Goal: Information Seeking & Learning: Learn about a topic

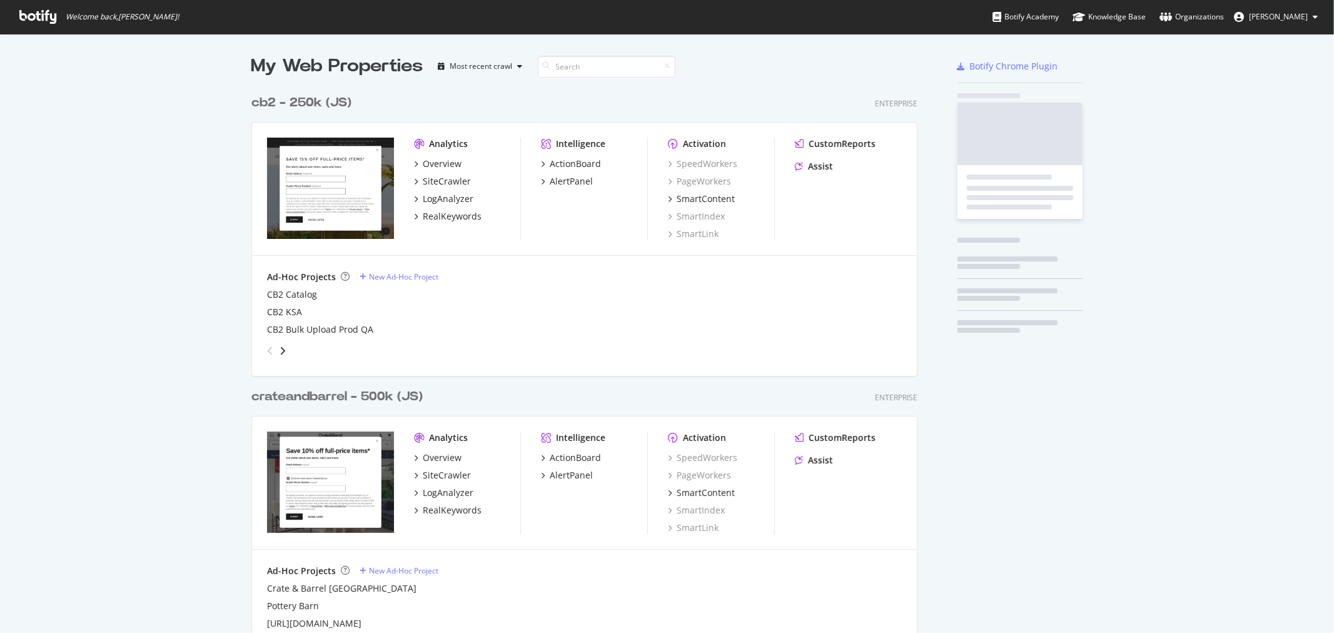
scroll to position [1309, 665]
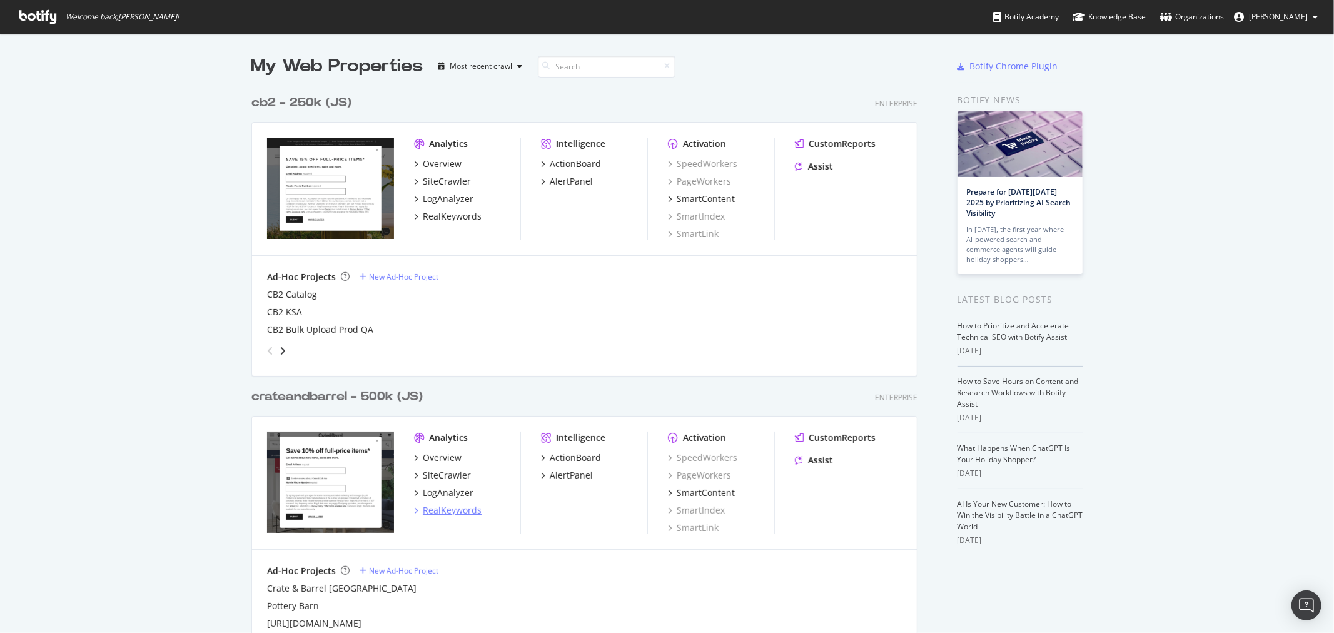
click at [460, 504] on div "RealKeywords" at bounding box center [452, 510] width 59 height 13
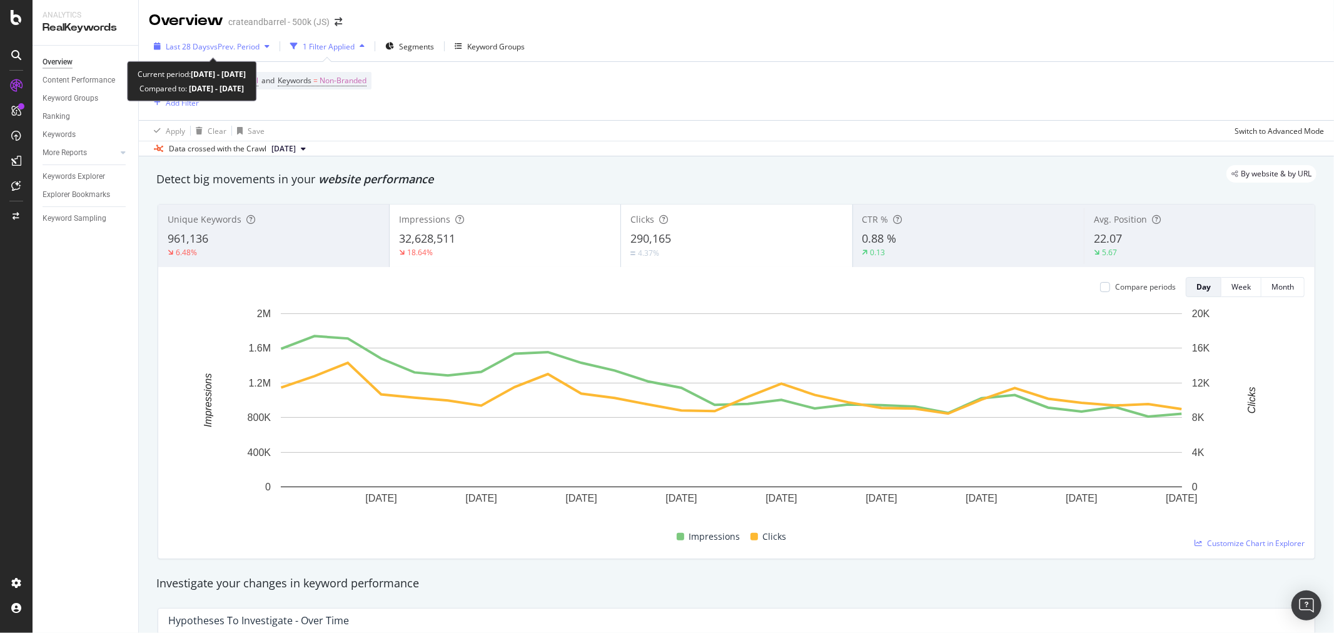
click at [241, 49] on span "vs Prev. Period" at bounding box center [234, 46] width 49 height 11
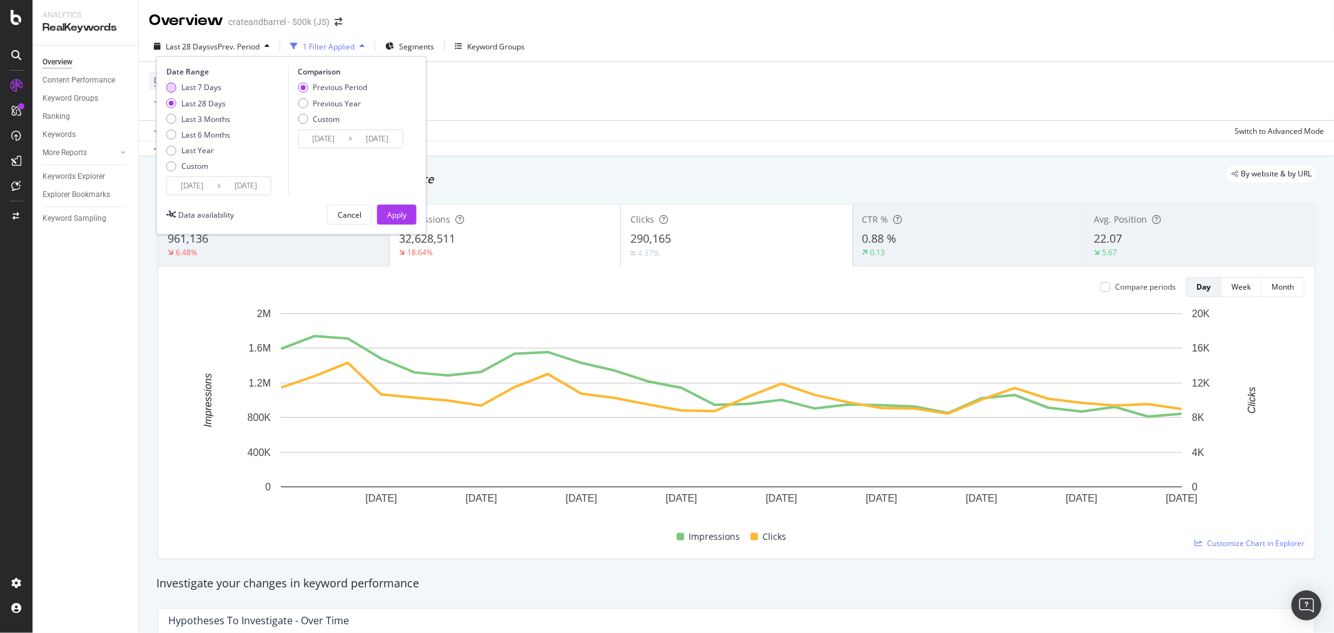
click at [171, 86] on div "Last 7 Days" at bounding box center [171, 88] width 10 height 10
type input "2025/09/20"
type input "2025/09/13"
type input "2025/09/19"
click at [392, 210] on div "Apply" at bounding box center [396, 214] width 19 height 11
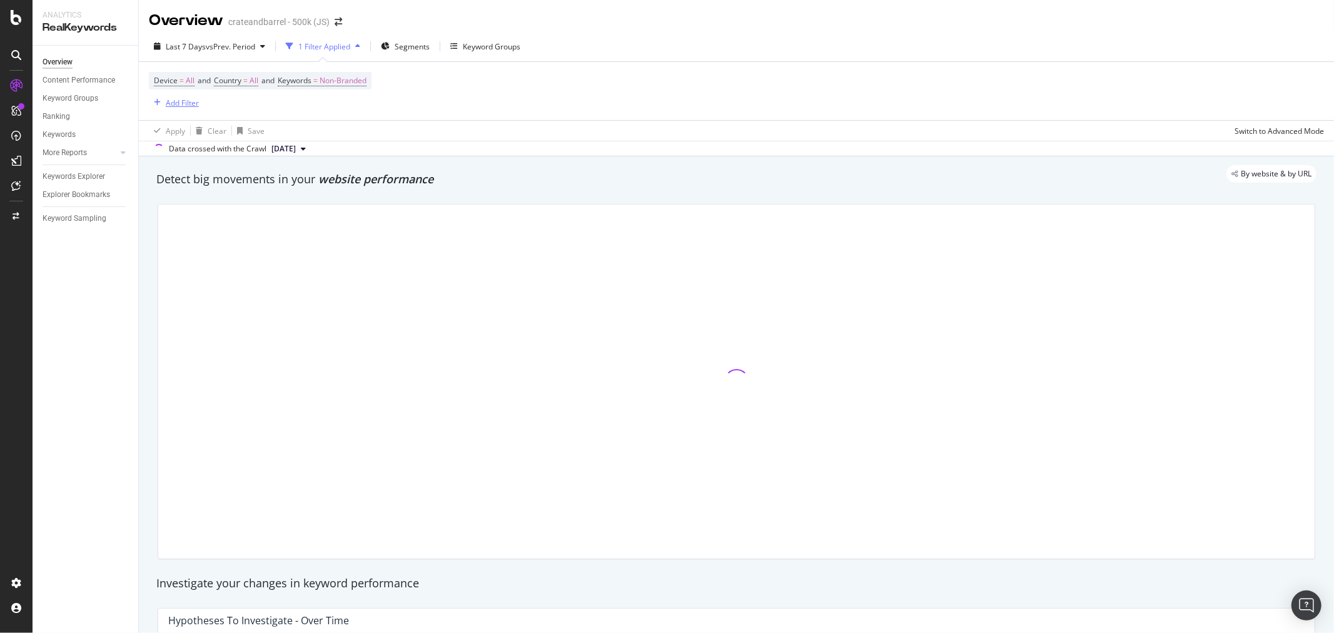
click at [183, 102] on div "Add Filter" at bounding box center [182, 103] width 33 height 11
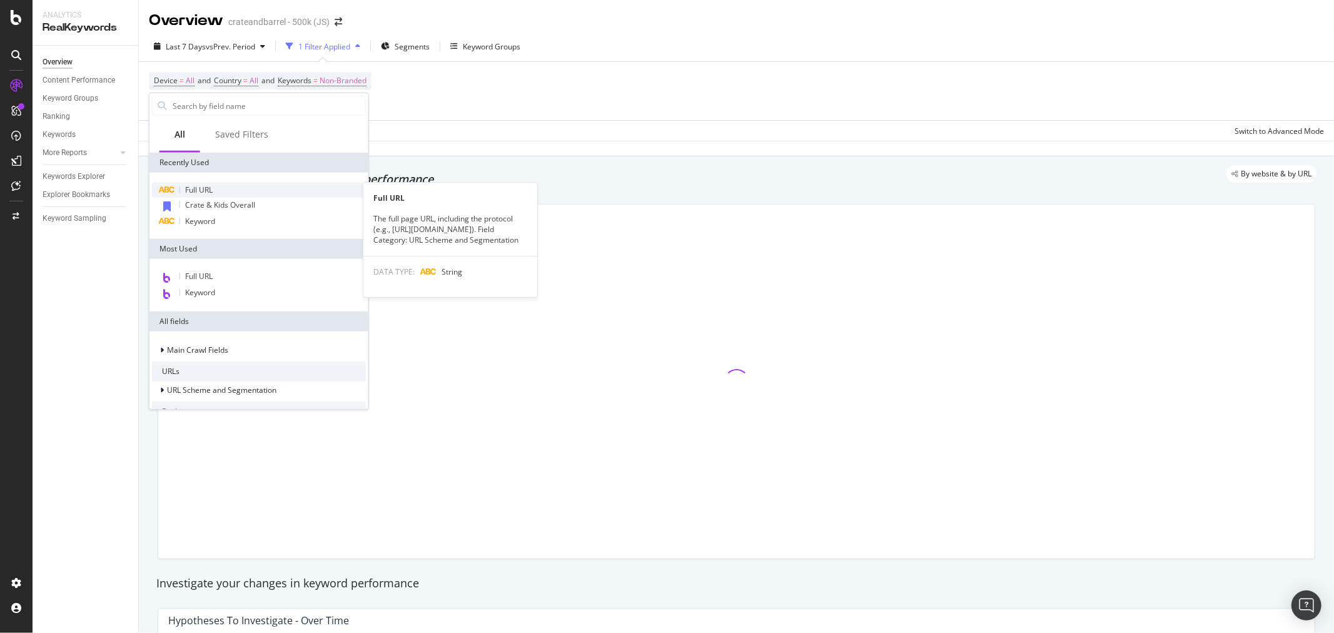
click at [218, 183] on div "Full URL" at bounding box center [259, 190] width 214 height 15
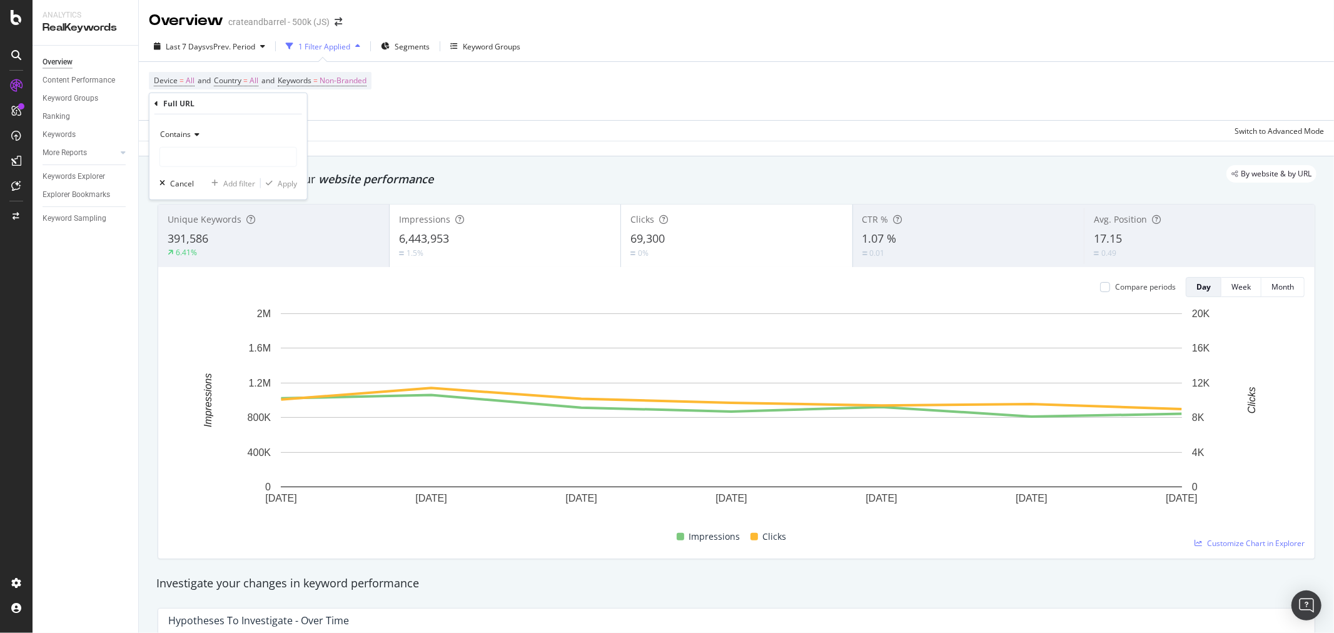
click at [191, 134] on icon at bounding box center [195, 135] width 9 height 8
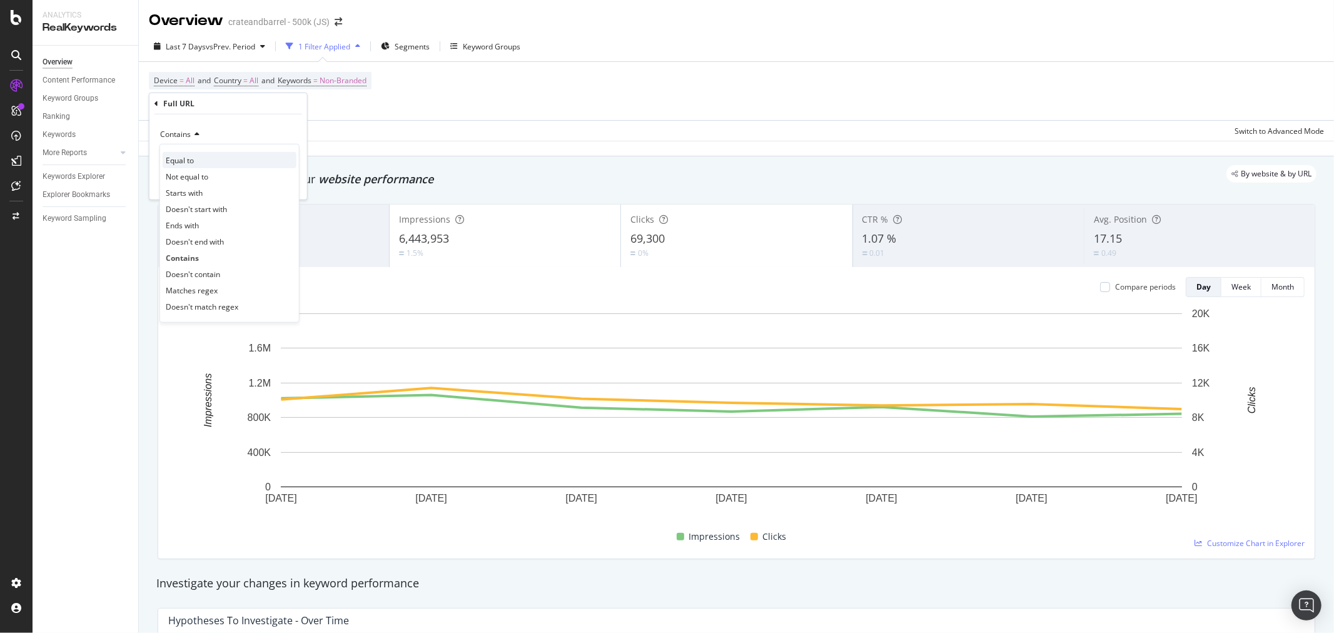
click at [194, 161] on span "Equal to" at bounding box center [180, 159] width 28 height 11
click at [202, 159] on input "text" at bounding box center [228, 157] width 136 height 20
paste input "[URL][DOMAIN_NAME]"
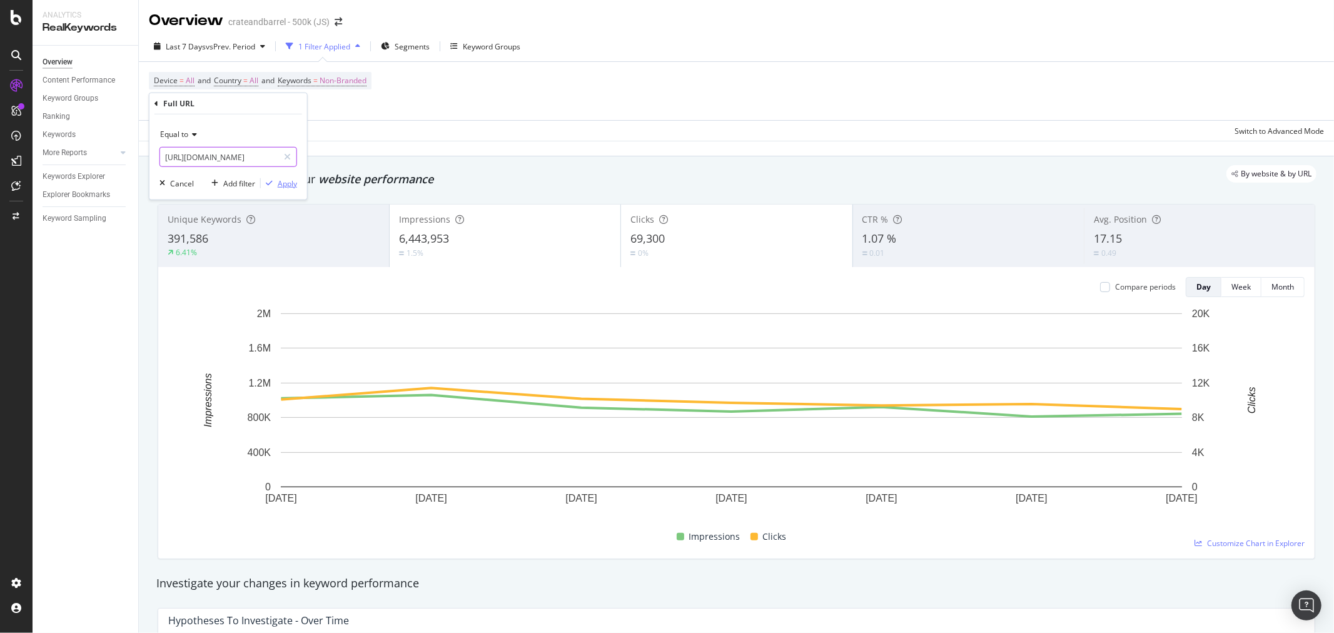
type input "[URL][DOMAIN_NAME]"
click at [278, 184] on div "Apply" at bounding box center [287, 183] width 19 height 11
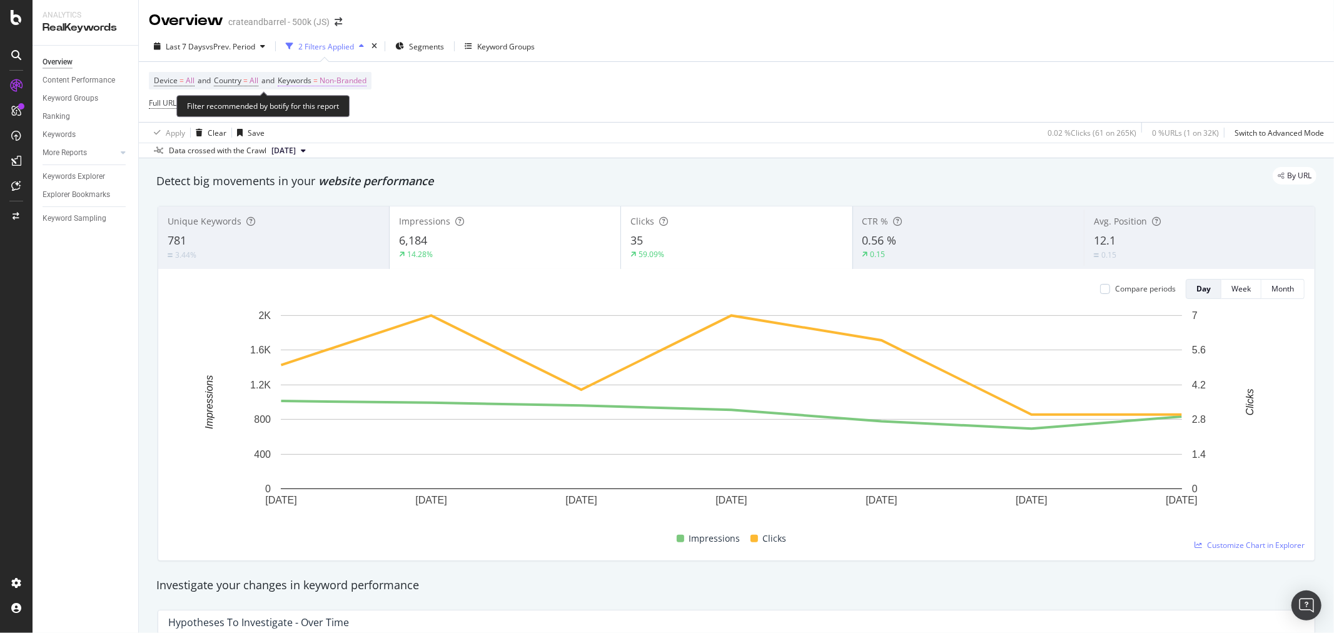
click at [363, 78] on span "Non-Branded" at bounding box center [342, 81] width 47 height 18
click at [349, 111] on div "button" at bounding box center [355, 111] width 15 height 8
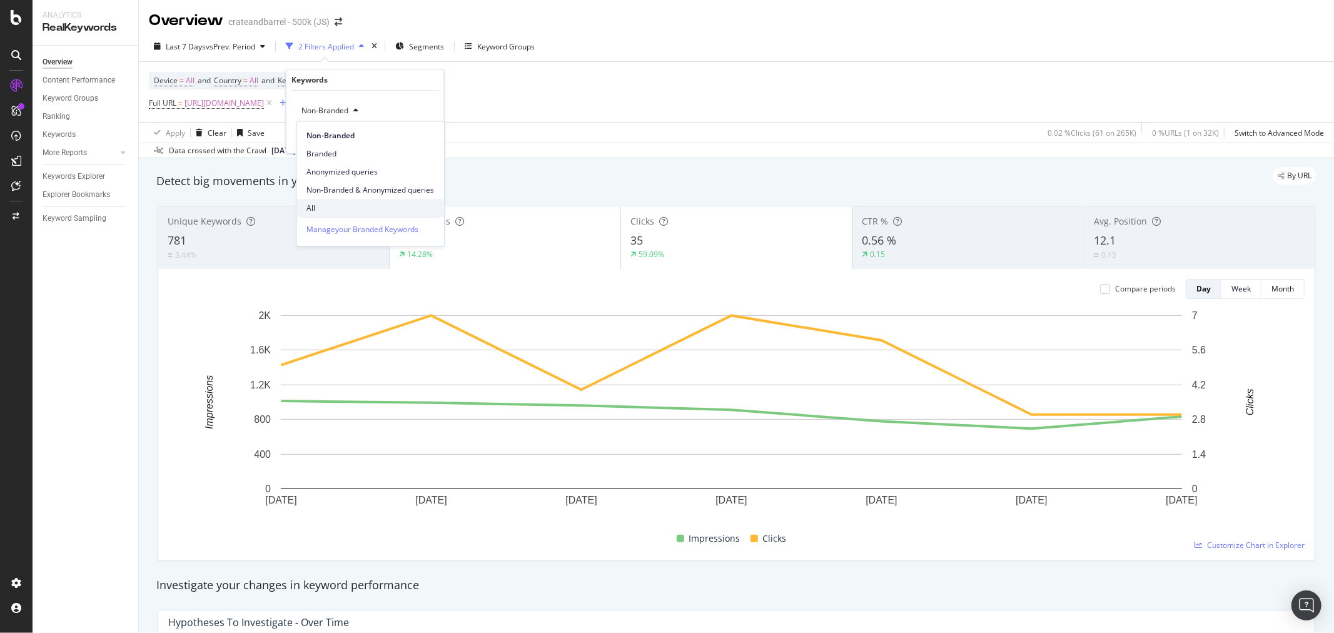
click at [336, 201] on div "All" at bounding box center [370, 208] width 148 height 18
click at [422, 135] on div "Apply" at bounding box center [424, 137] width 19 height 11
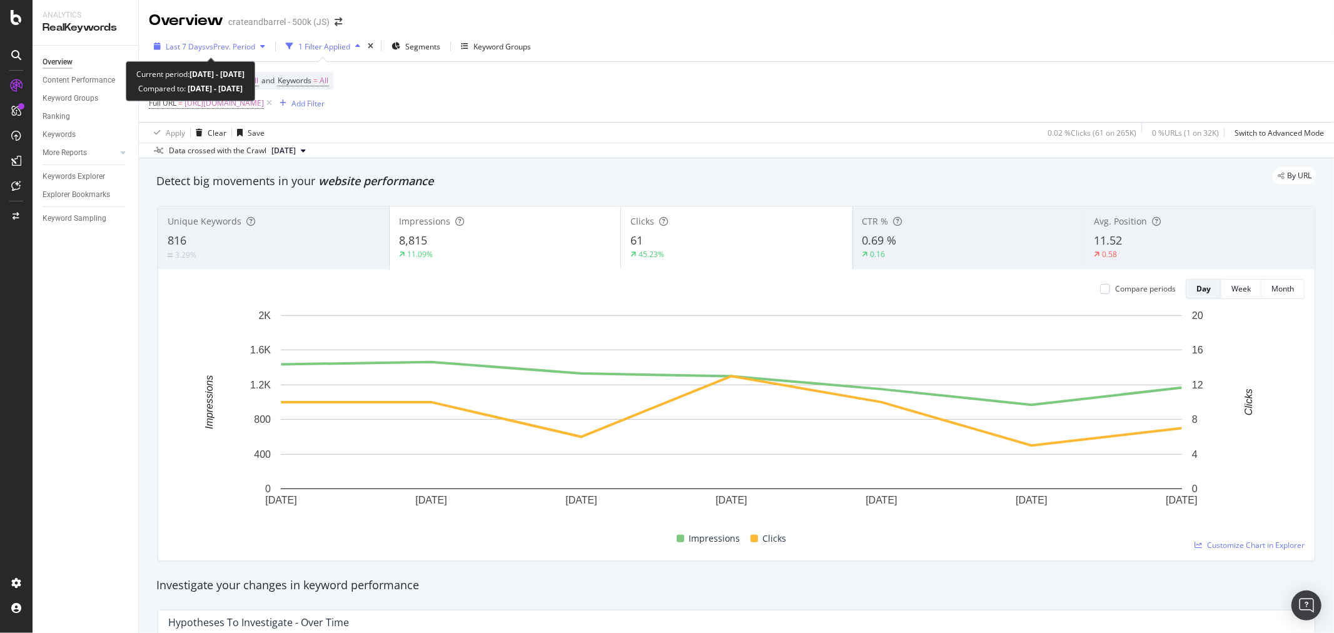
click at [250, 48] on span "vs Prev. Period" at bounding box center [230, 46] width 49 height 11
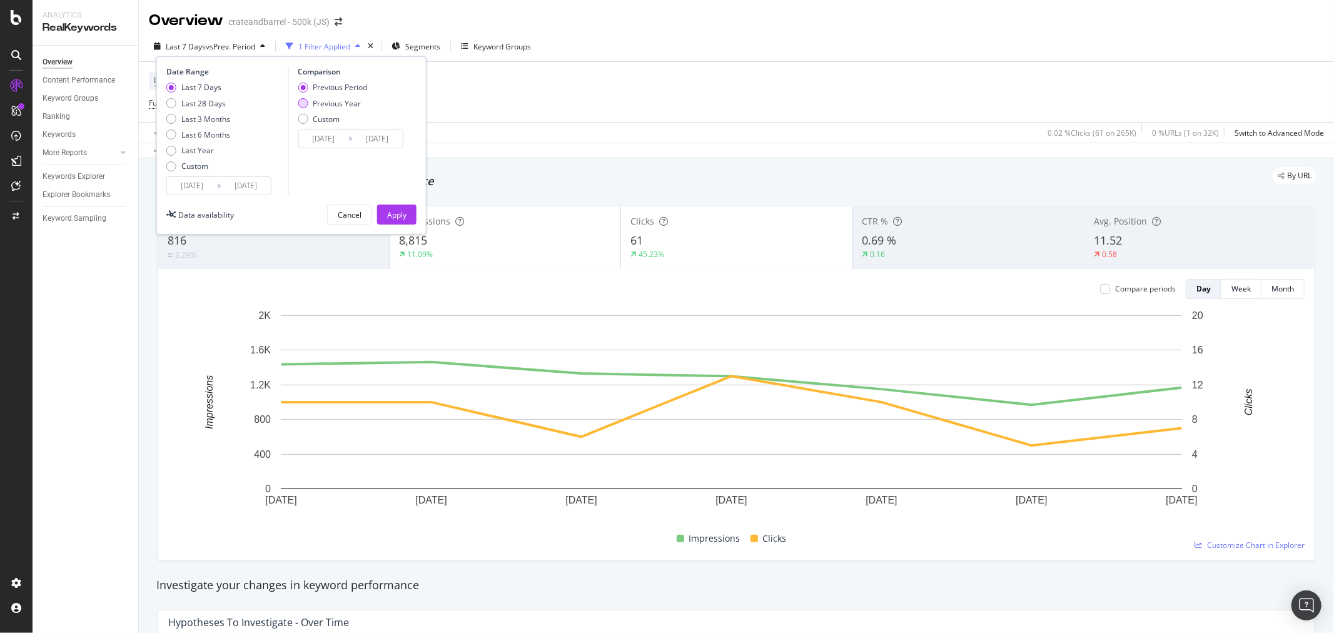
click at [300, 103] on div "Previous Year" at bounding box center [303, 103] width 10 height 10
type input "2024/09/21"
type input "2024/09/27"
click at [388, 218] on div "Apply" at bounding box center [396, 214] width 19 height 11
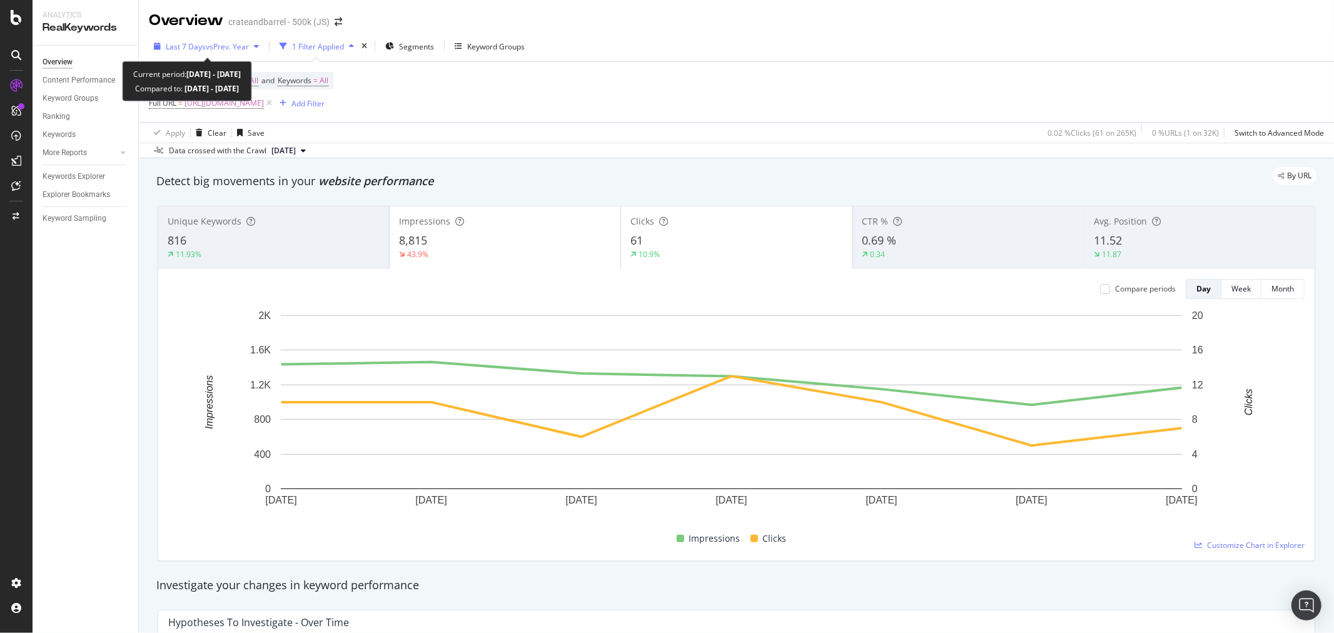
click at [239, 50] on span "vs Prev. Year" at bounding box center [227, 46] width 43 height 11
click at [729, 138] on div "Apply Clear Save 0.02 % Clicks ( 61 on 265K ) 0 % URLs ( 1 on 32K ) Switch to A…" at bounding box center [736, 132] width 1195 height 21
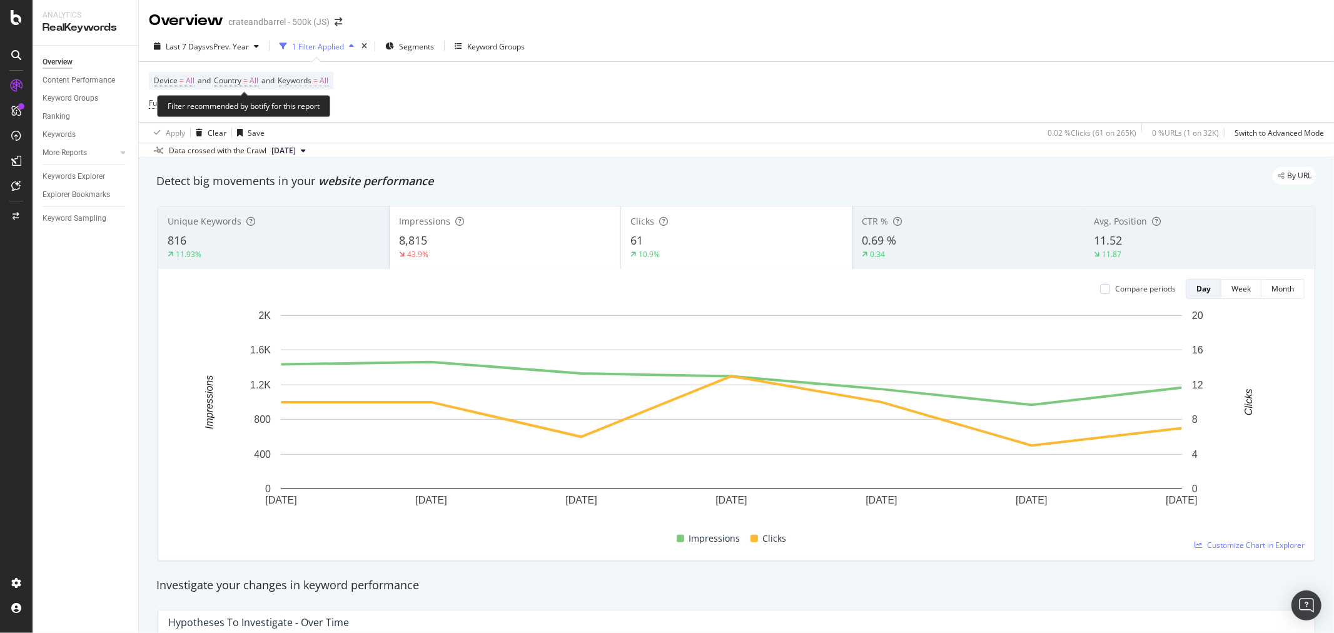
click at [328, 79] on span "All" at bounding box center [323, 81] width 9 height 18
click at [321, 111] on div "button" at bounding box center [317, 111] width 15 height 8
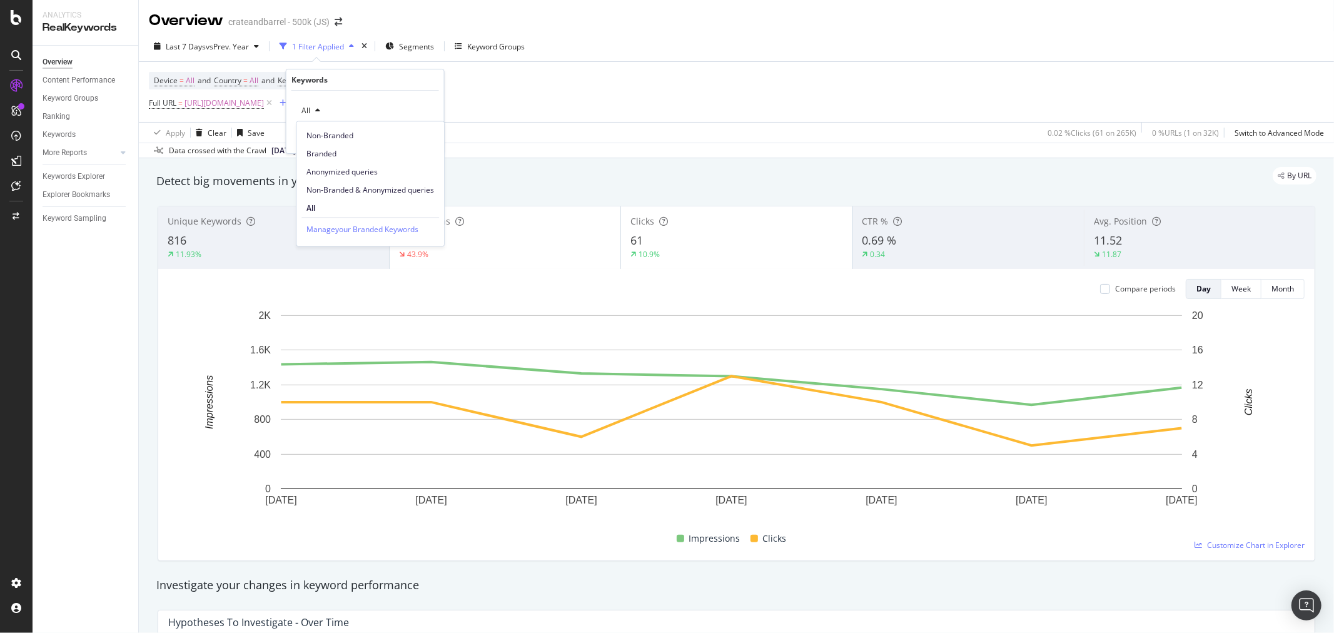
click at [327, 153] on span "Branded" at bounding box center [370, 153] width 128 height 11
click at [423, 140] on div "Apply" at bounding box center [424, 137] width 19 height 11
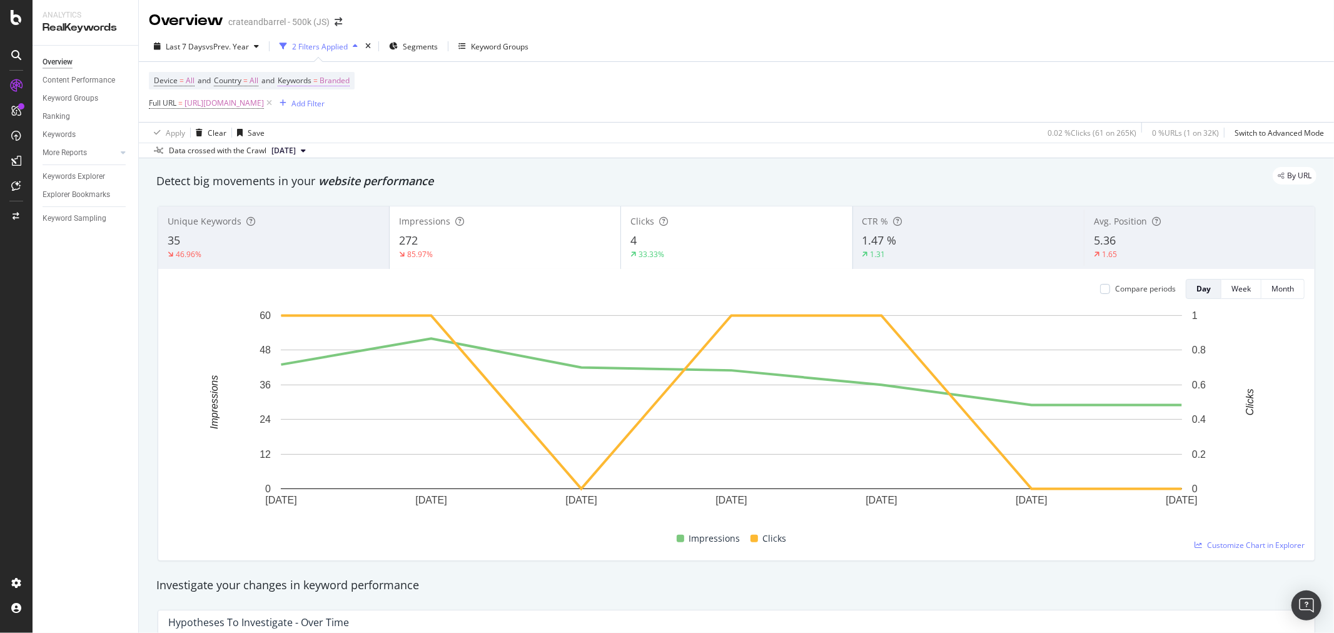
click at [342, 80] on span "Branded" at bounding box center [334, 81] width 30 height 18
click at [333, 107] on div "button" at bounding box center [338, 111] width 15 height 8
click at [329, 131] on span "Non-Branded" at bounding box center [370, 135] width 128 height 11
click at [421, 136] on div "Apply" at bounding box center [424, 137] width 19 height 11
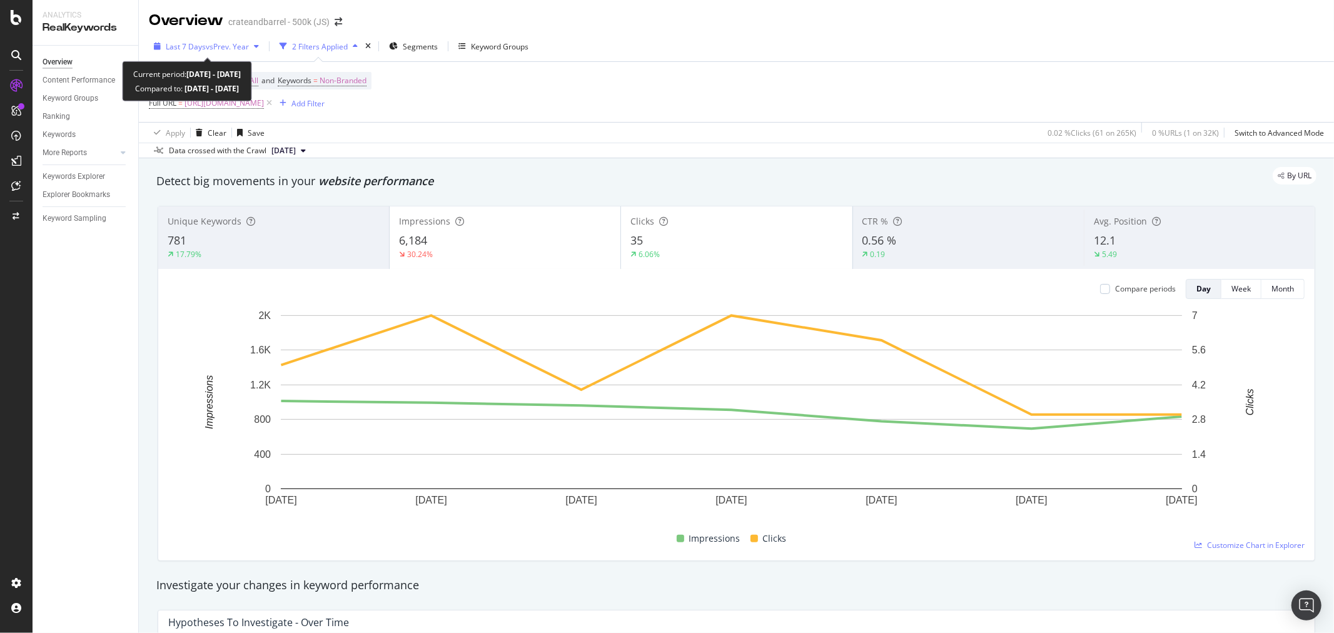
click at [227, 51] on span "vs Prev. Year" at bounding box center [227, 46] width 43 height 11
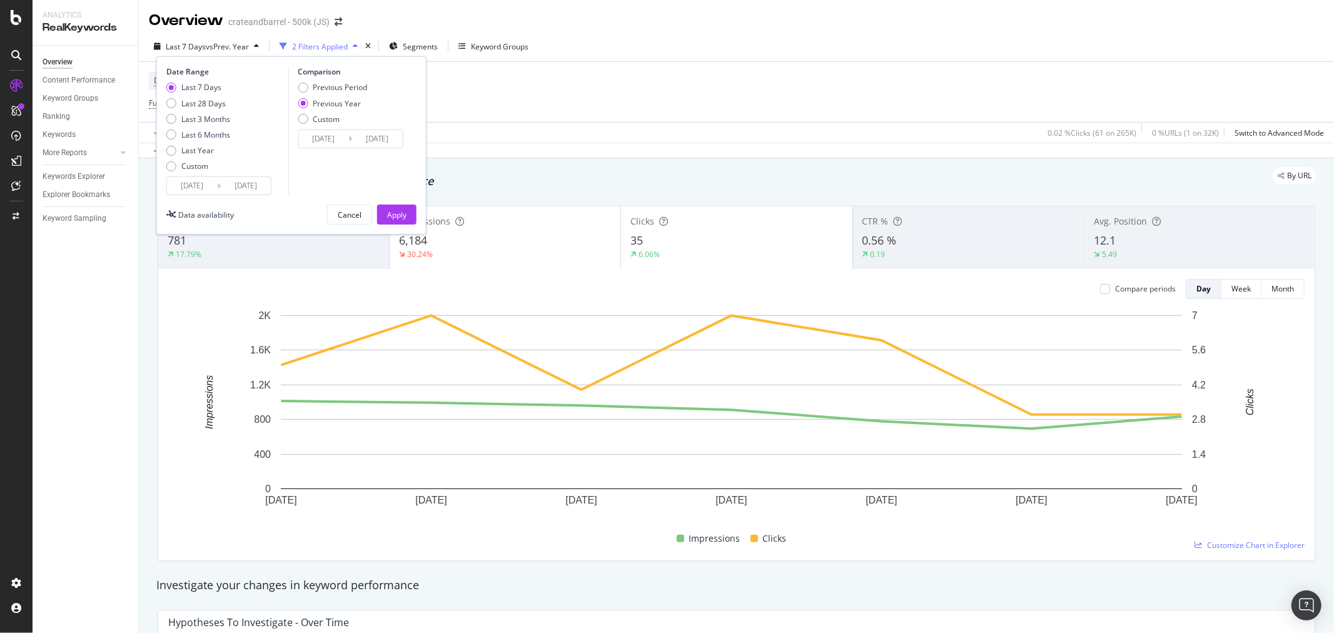
click at [186, 180] on input "2025/09/20" at bounding box center [192, 186] width 50 height 18
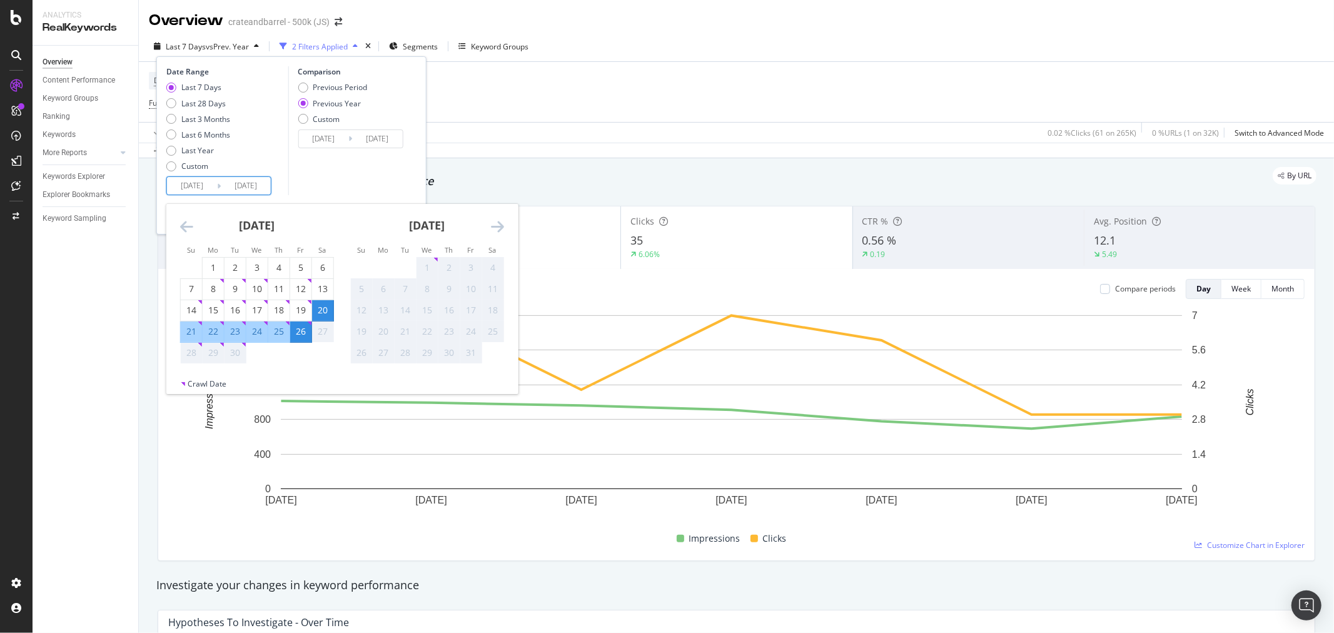
click at [188, 224] on icon "Move backward to switch to the previous month." at bounding box center [186, 226] width 13 height 15
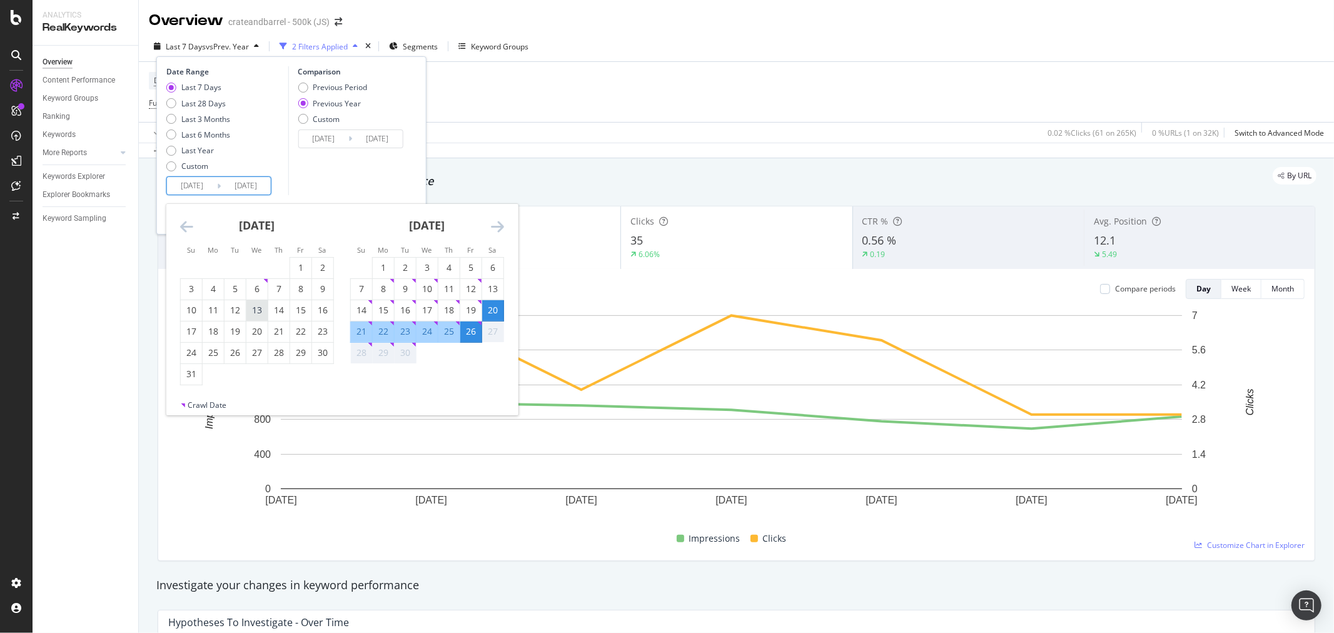
click at [253, 311] on div "13" at bounding box center [256, 310] width 21 height 13
type input "2025/08/13"
type input "2024/08/14"
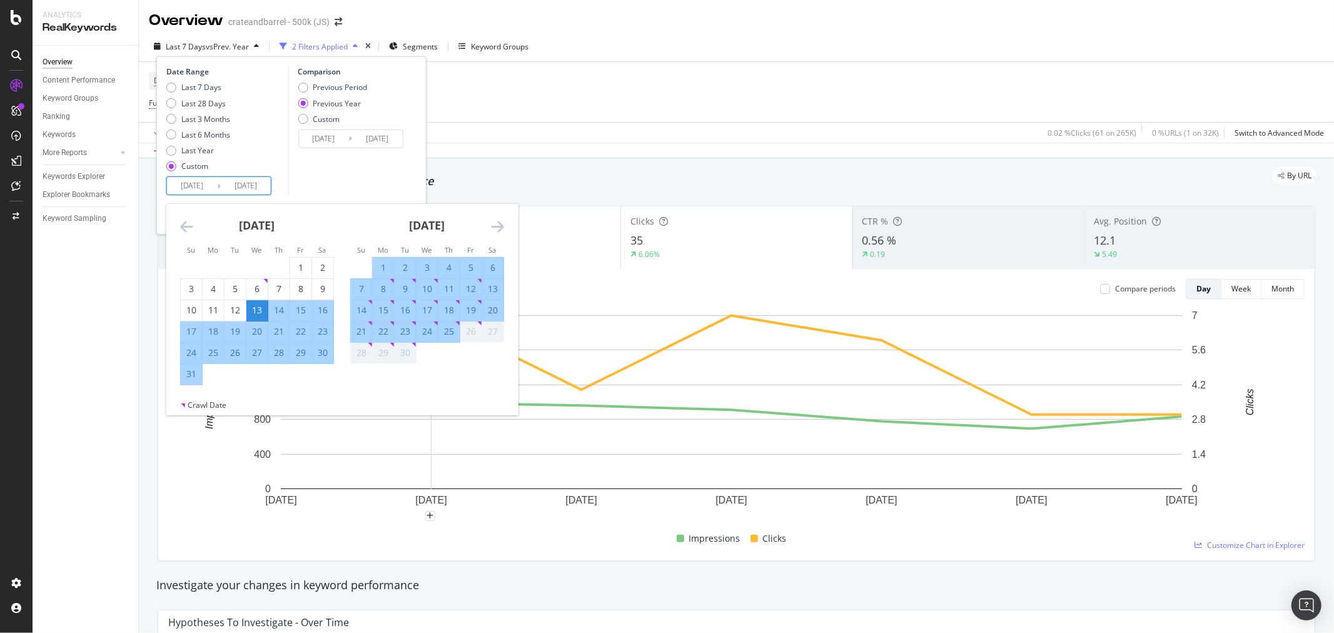
click at [506, 229] on div "July 2025 1 2 3 4 5 6 7 8 9 10 11 12 13 14 15 16 17 18 19 20 21 22 23 24 25 26 …" at bounding box center [512, 294] width 680 height 181
click at [498, 228] on icon "Move forward to switch to the next month." at bounding box center [497, 226] width 13 height 15
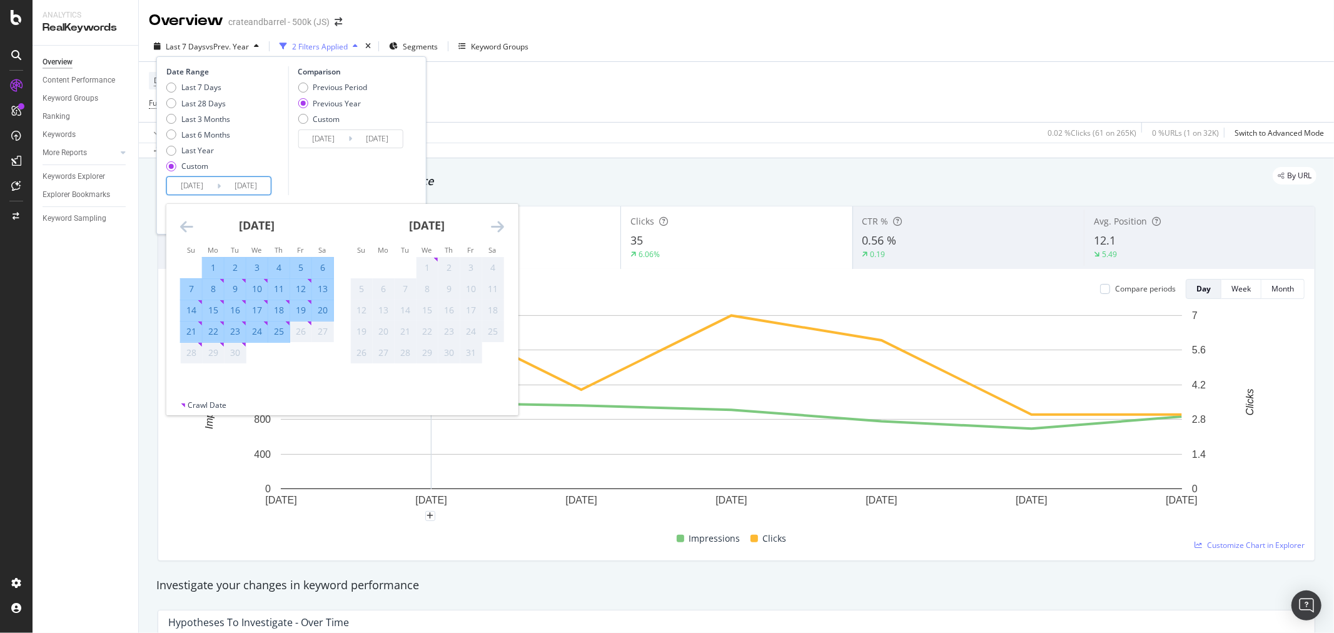
click at [371, 174] on div "Comparison Previous Period Previous Year Custom 2024/08/14 Navigate forward to …" at bounding box center [347, 130] width 119 height 129
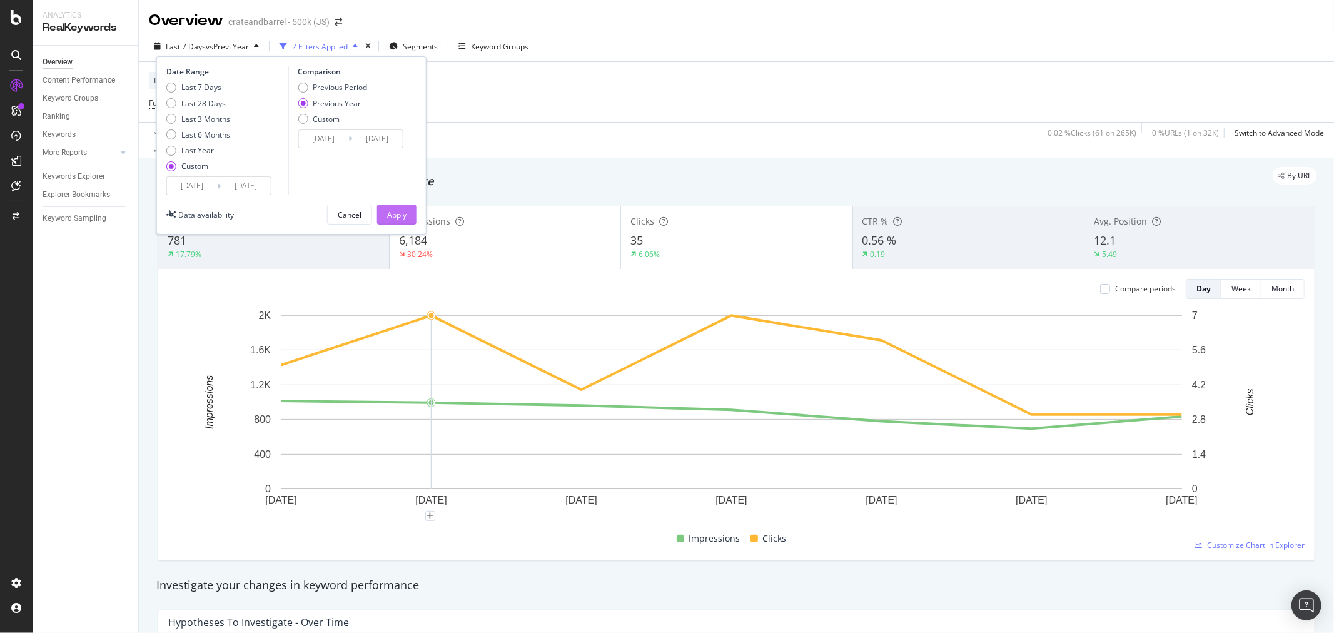
click at [399, 213] on div "Apply" at bounding box center [396, 214] width 19 height 11
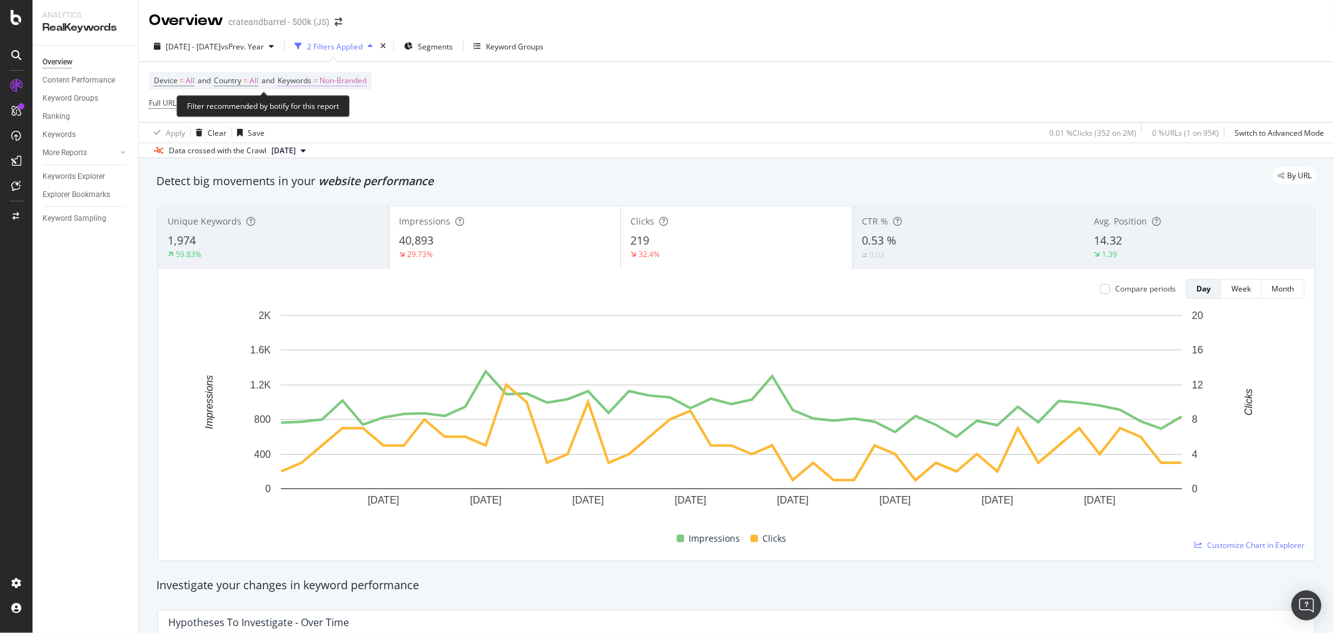
click at [349, 83] on span "Non-Branded" at bounding box center [342, 81] width 47 height 18
click at [341, 111] on span "Non-Branded" at bounding box center [322, 110] width 52 height 11
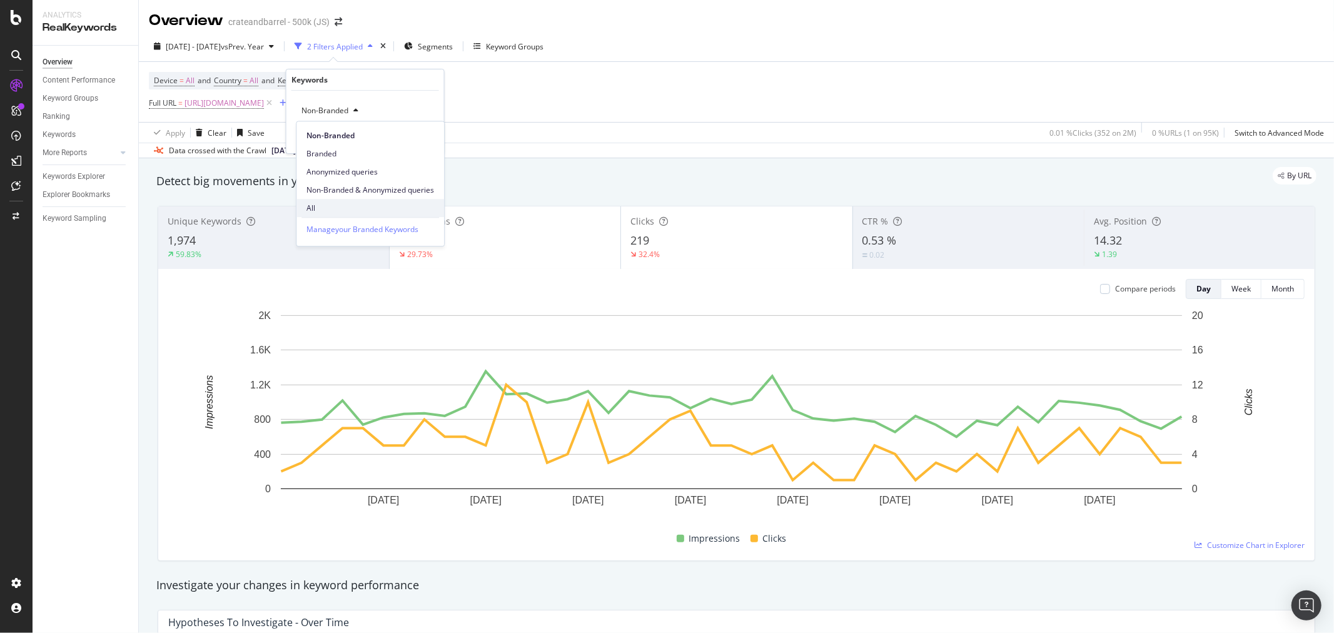
click at [324, 204] on span "All" at bounding box center [370, 208] width 128 height 11
click at [426, 136] on div "Apply" at bounding box center [424, 137] width 19 height 11
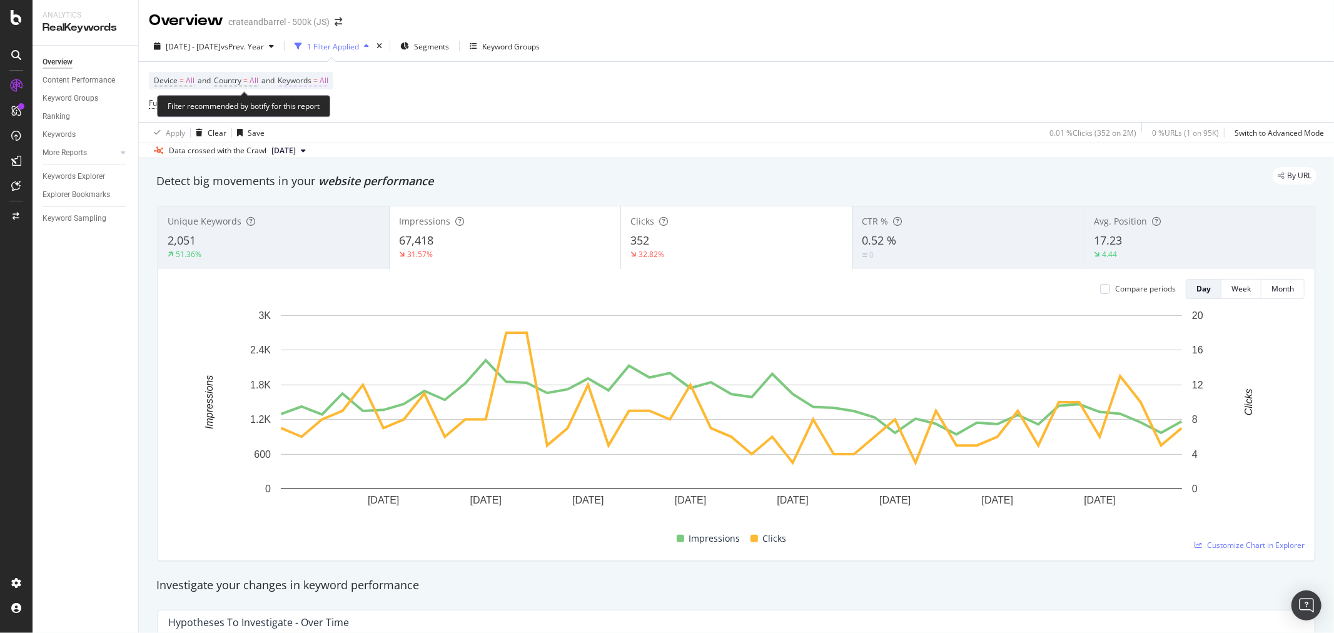
click at [328, 78] on span "All" at bounding box center [323, 81] width 9 height 18
click at [314, 119] on div "All" at bounding box center [310, 110] width 29 height 19
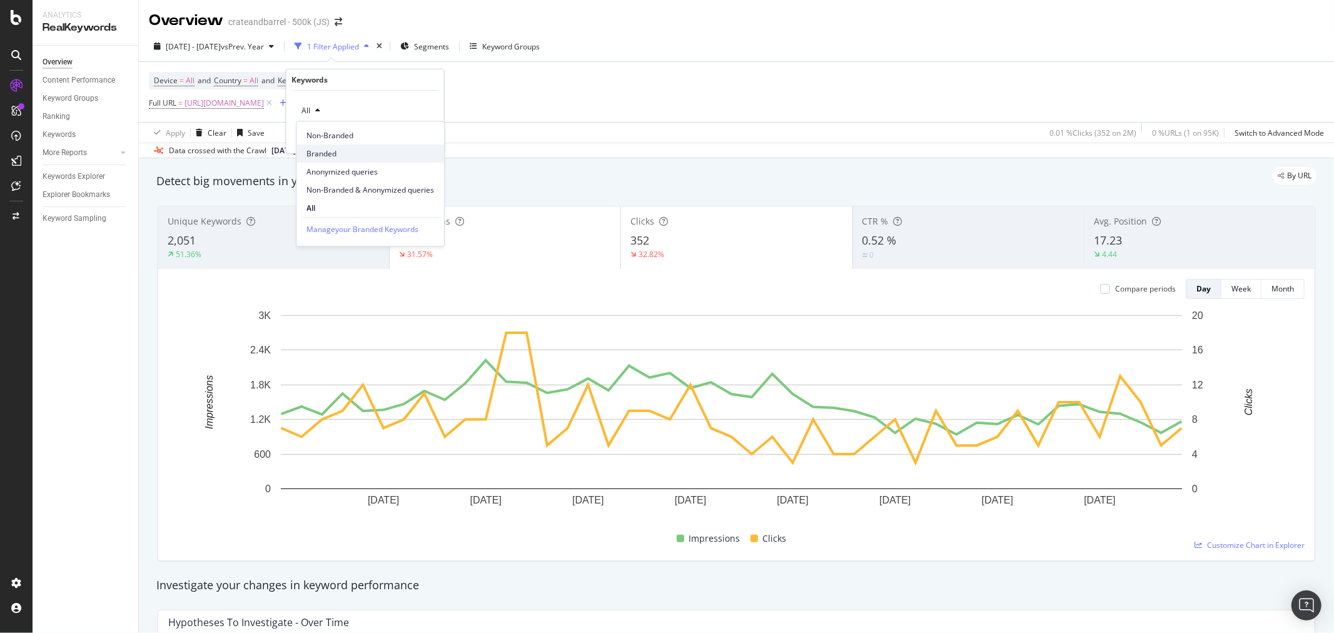
click at [319, 151] on span "Branded" at bounding box center [370, 153] width 128 height 11
click at [411, 136] on div "button" at bounding box center [406, 137] width 17 height 8
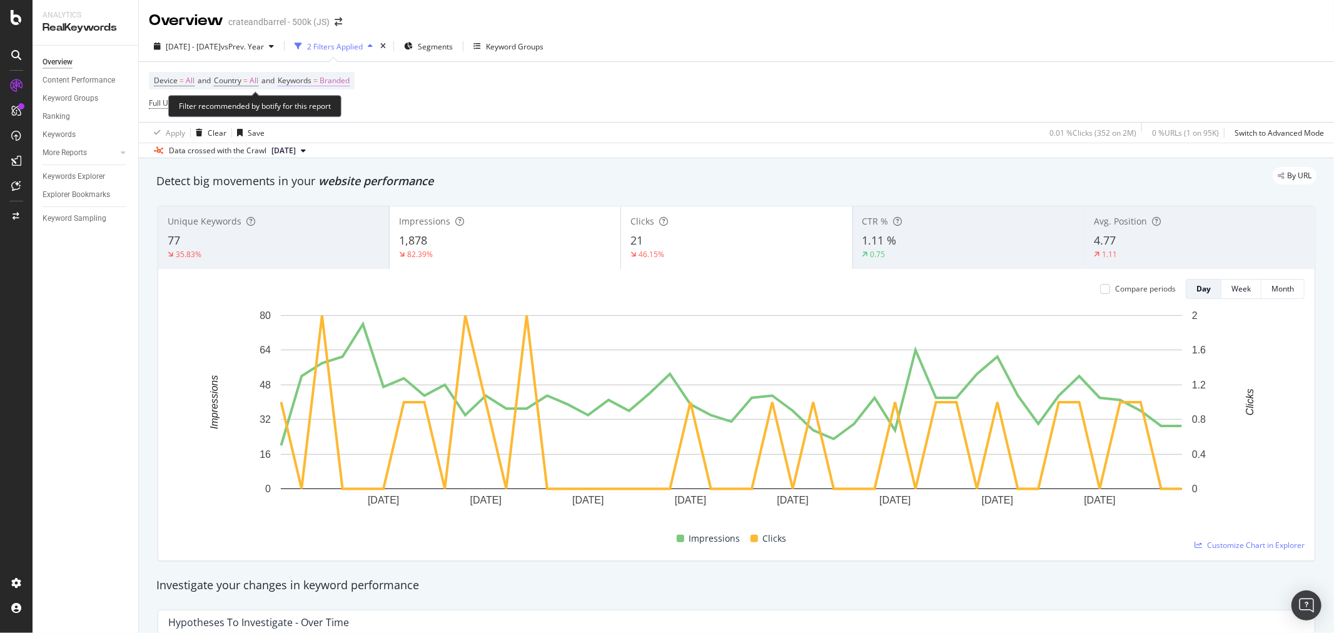
click at [336, 84] on span "Branded" at bounding box center [334, 81] width 30 height 18
click at [336, 113] on icon "button" at bounding box center [338, 111] width 5 height 8
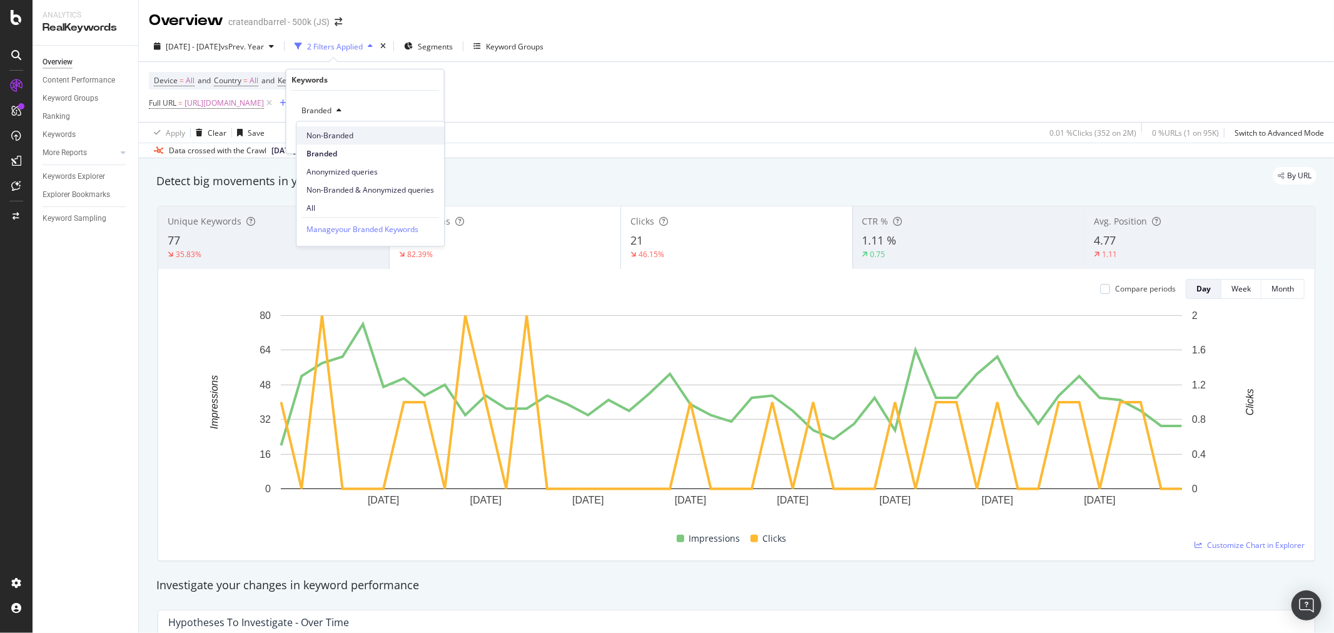
click at [340, 130] on span "Non-Branded" at bounding box center [370, 135] width 128 height 11
click at [424, 138] on div "Apply" at bounding box center [424, 137] width 19 height 11
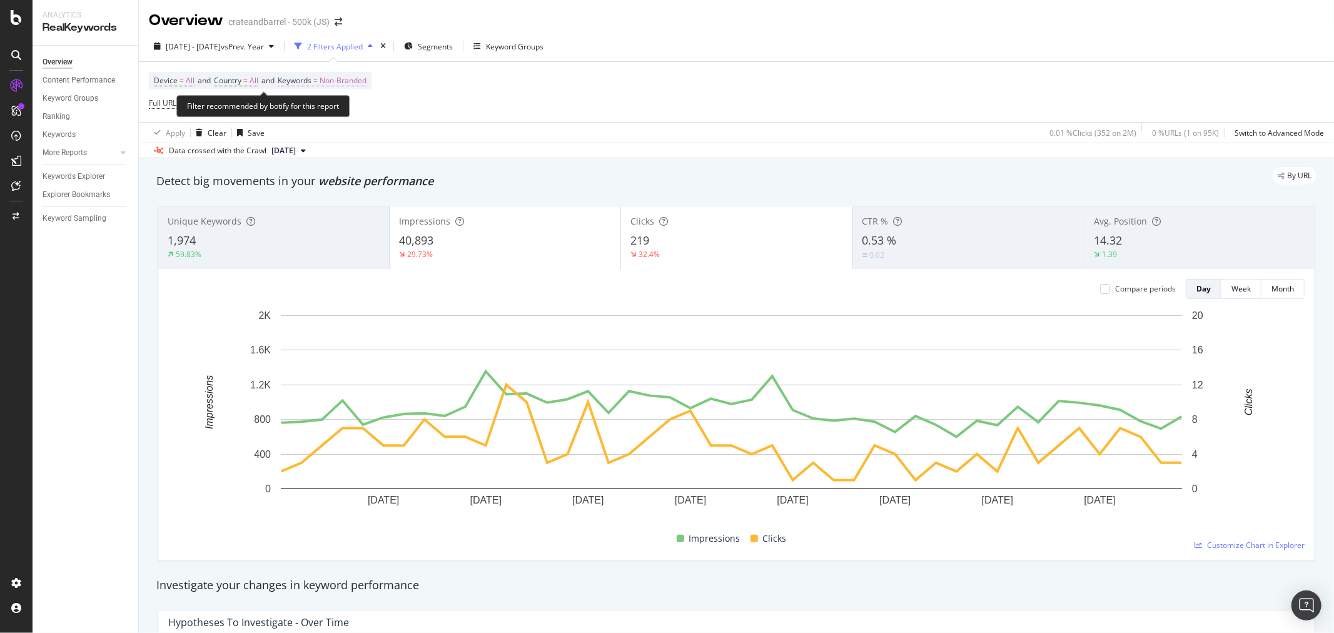
click at [341, 74] on span "Non-Branded" at bounding box center [342, 81] width 47 height 18
click at [340, 110] on span "Non-Branded" at bounding box center [322, 110] width 52 height 11
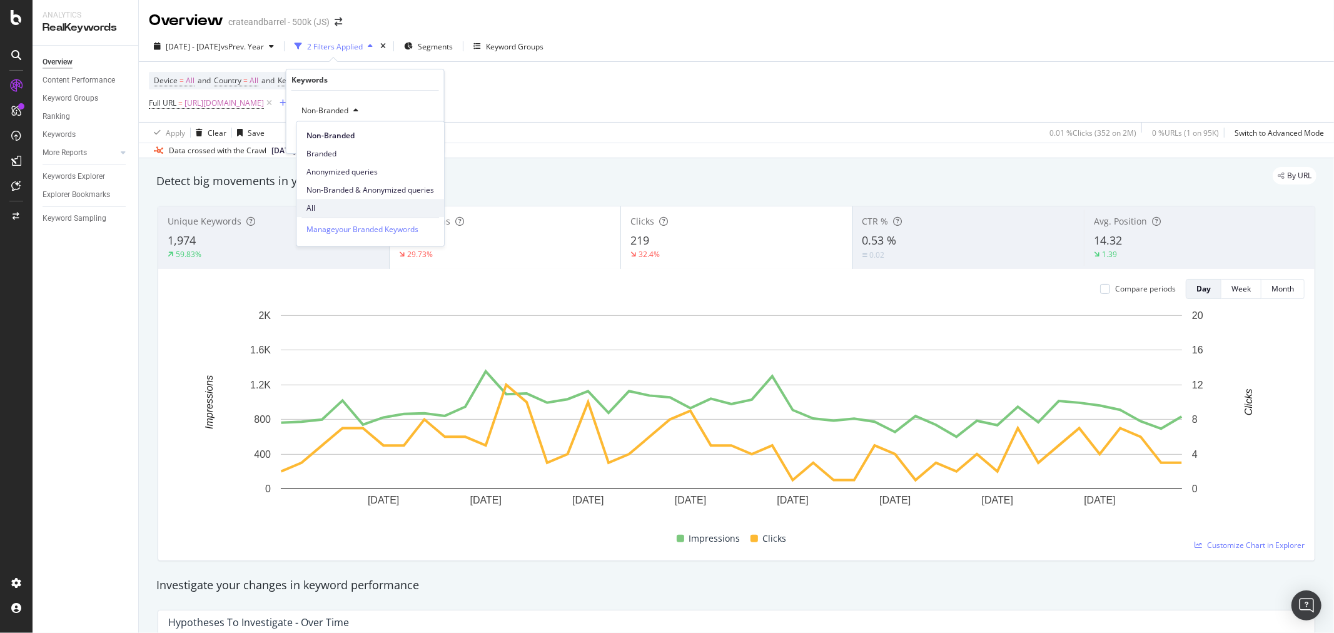
click at [336, 207] on span "All" at bounding box center [370, 208] width 128 height 11
click at [430, 139] on div "Apply" at bounding box center [424, 137] width 19 height 11
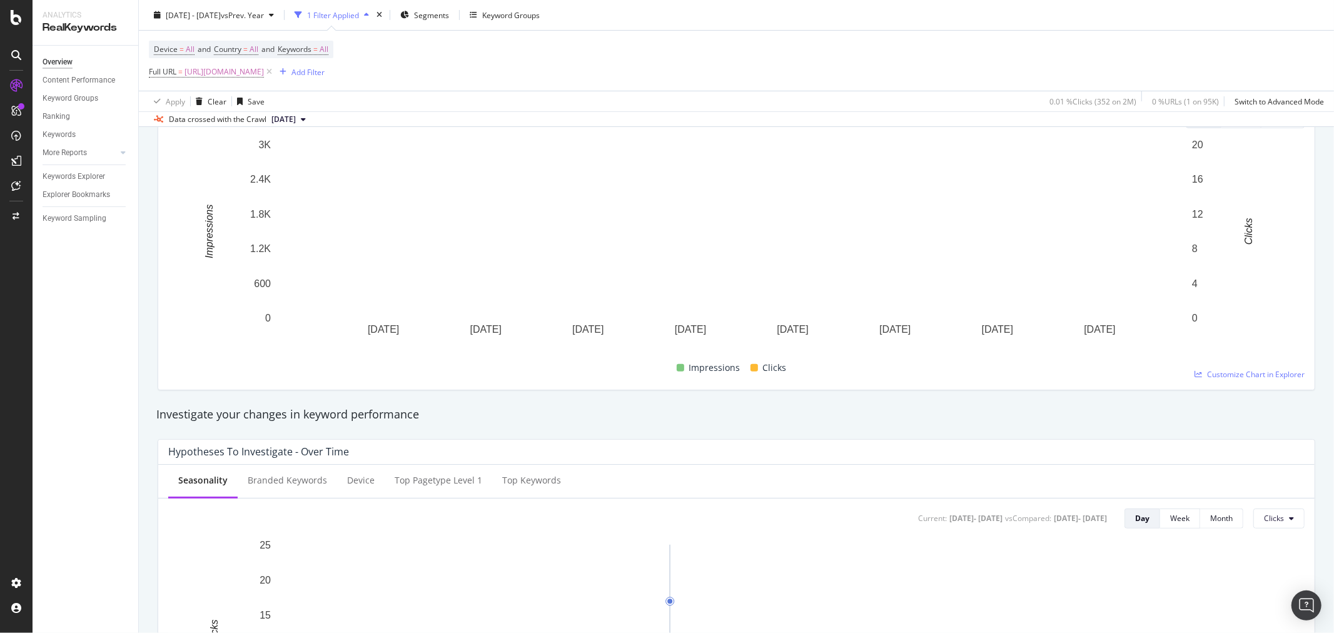
scroll to position [139, 0]
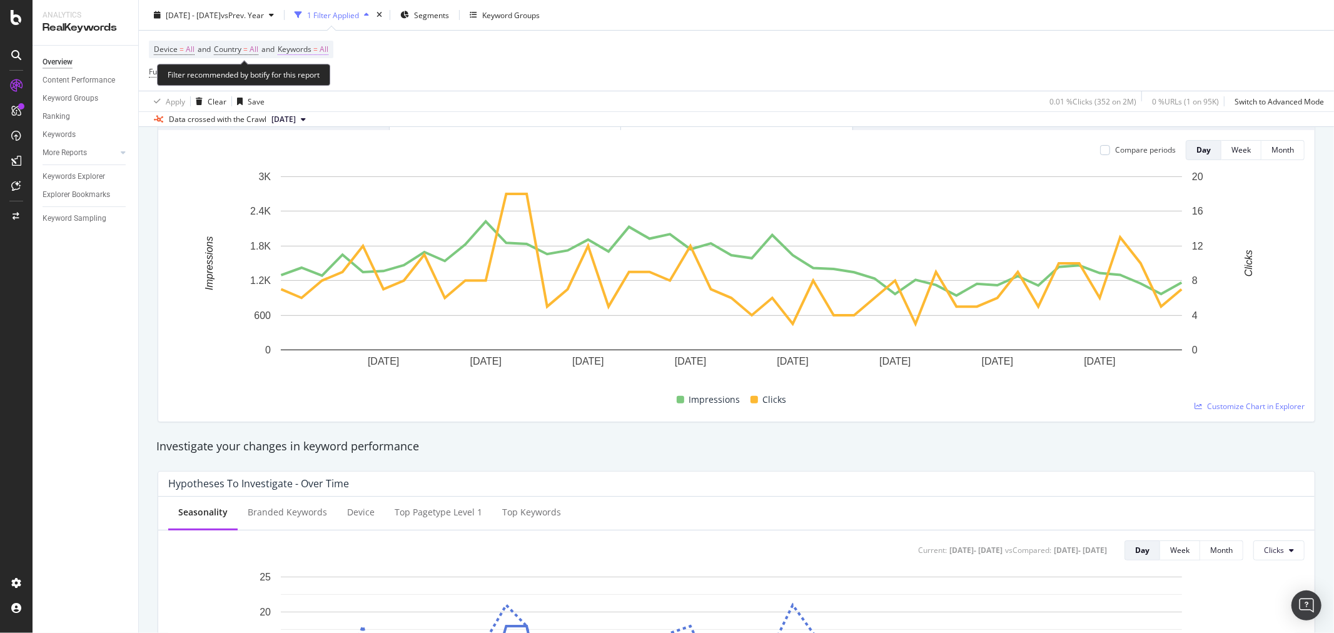
click at [328, 48] on span "All" at bounding box center [323, 50] width 9 height 18
click at [313, 79] on div "button" at bounding box center [317, 79] width 15 height 8
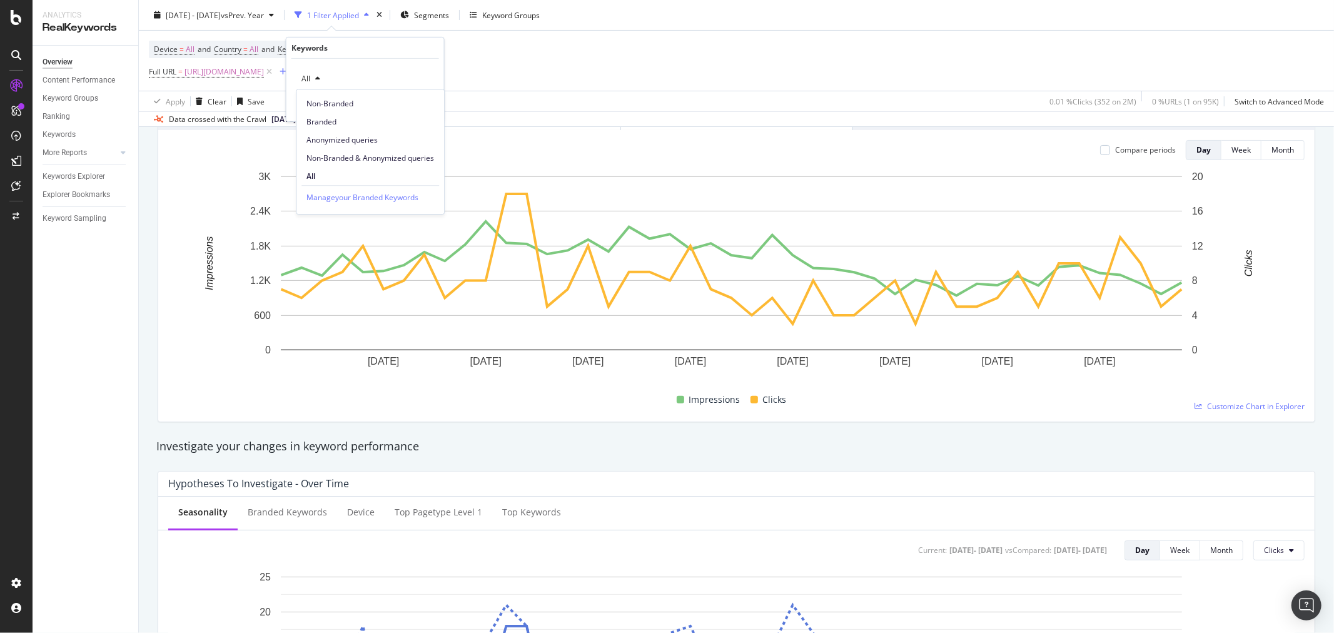
click at [327, 116] on span "Branded" at bounding box center [370, 121] width 128 height 11
click at [411, 104] on div "button" at bounding box center [406, 105] width 17 height 8
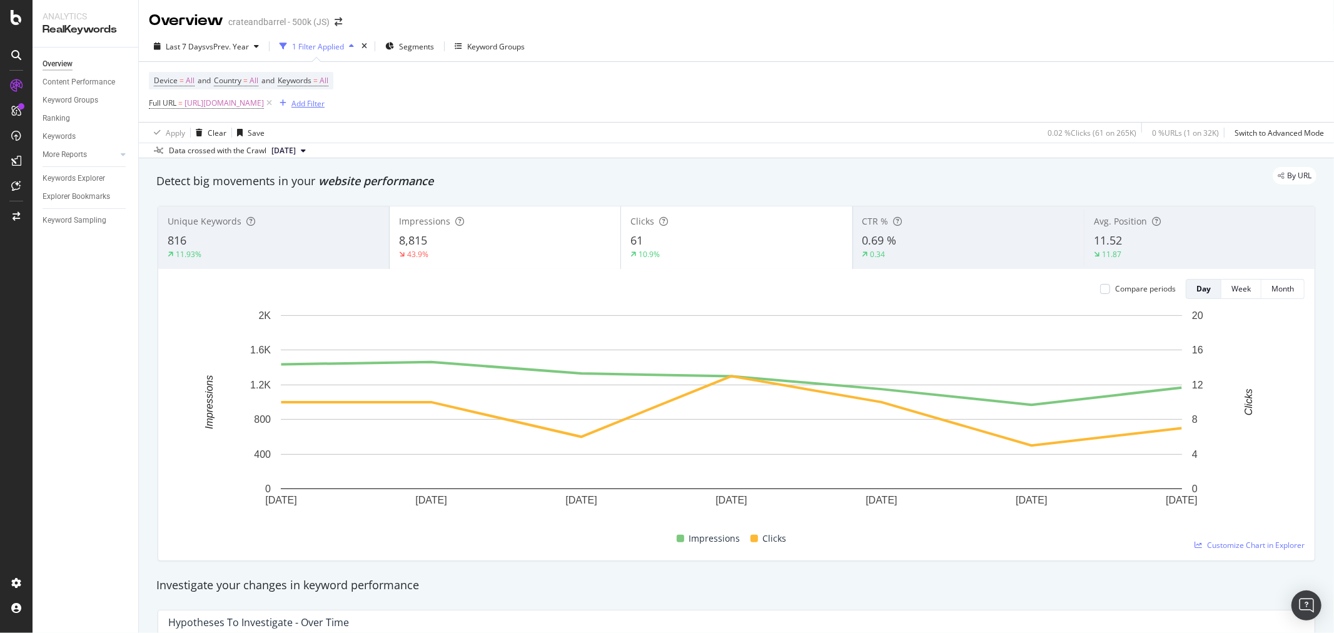
click at [324, 101] on div "Add Filter" at bounding box center [307, 103] width 33 height 11
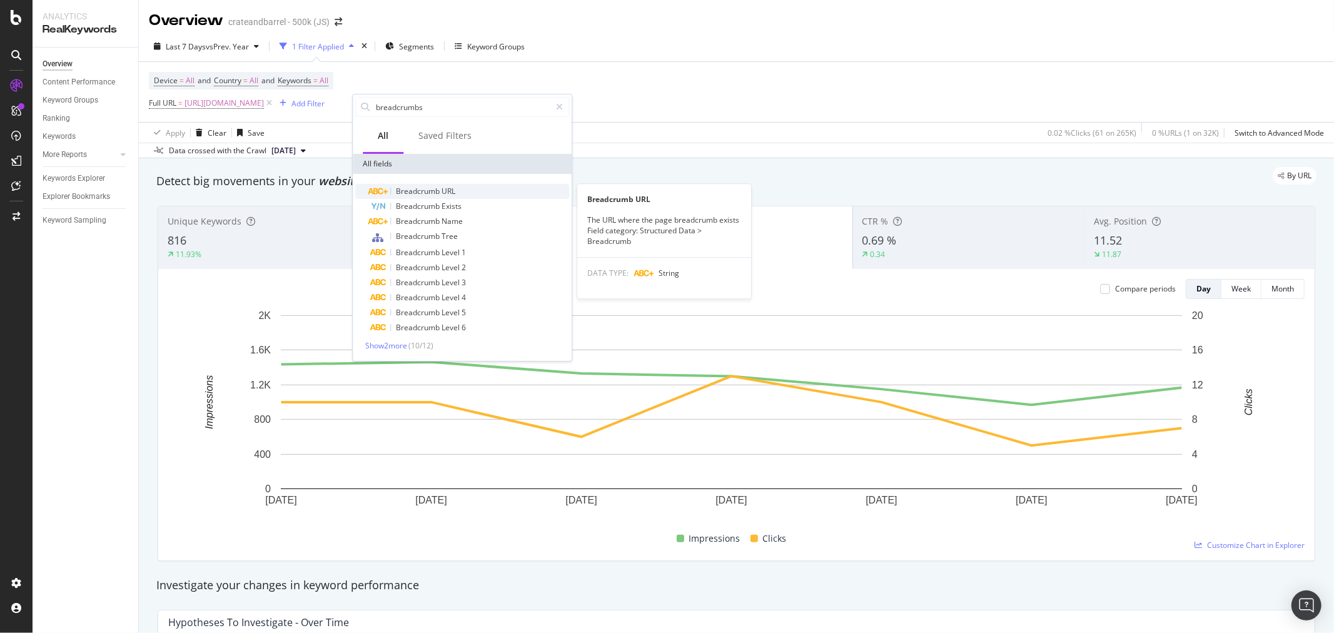
type input "breadcrumbs"
click at [450, 191] on span "URL" at bounding box center [448, 191] width 14 height 11
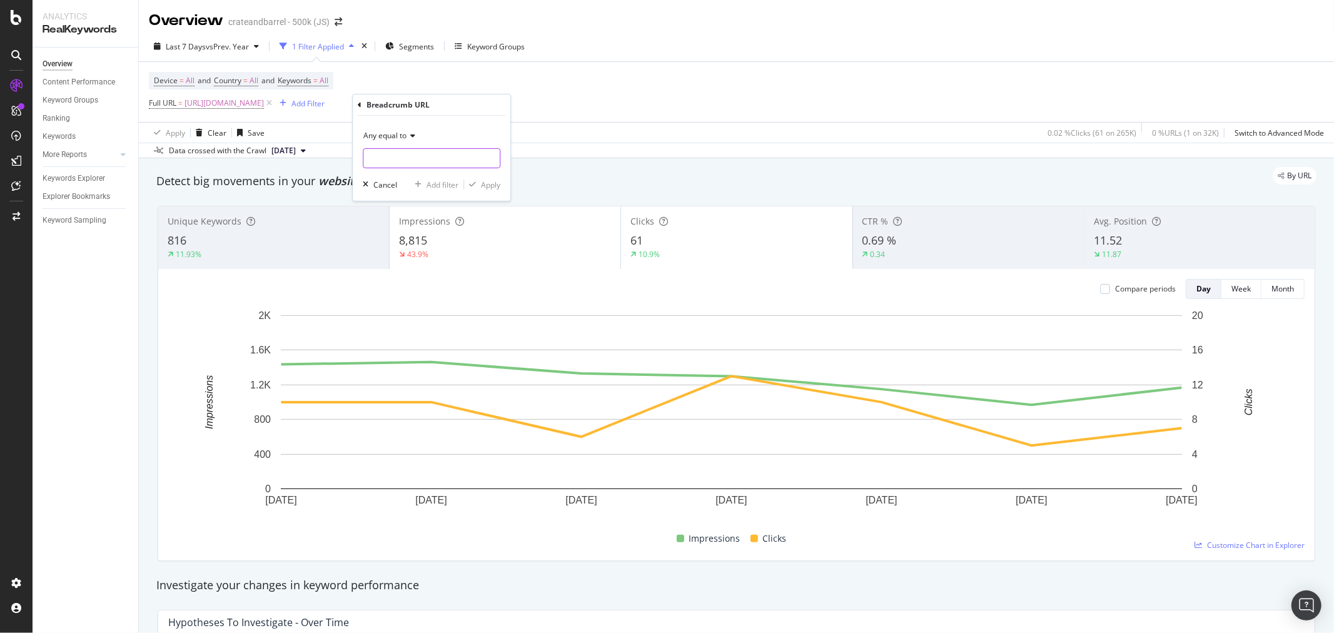
click at [401, 156] on input "text" at bounding box center [431, 158] width 136 height 20
paste input "[URL][DOMAIN_NAME]"
drag, startPoint x: 435, startPoint y: 157, endPoint x: 360, endPoint y: 155, distance: 75.7
click at [360, 155] on div "Any equal to https://www.crateandbarrel.com/kids/decor/ Cancel Add filter Apply" at bounding box center [432, 158] width 158 height 85
type input "/kids/decor/"
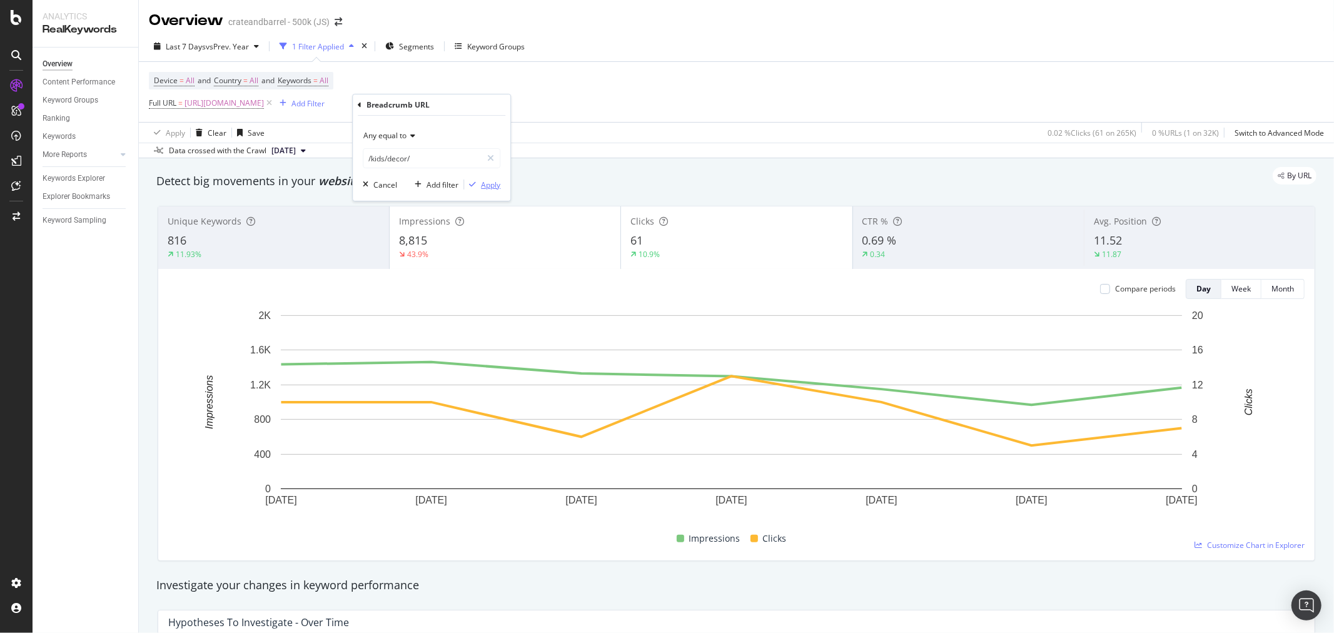
click at [488, 185] on div "Apply" at bounding box center [490, 184] width 19 height 11
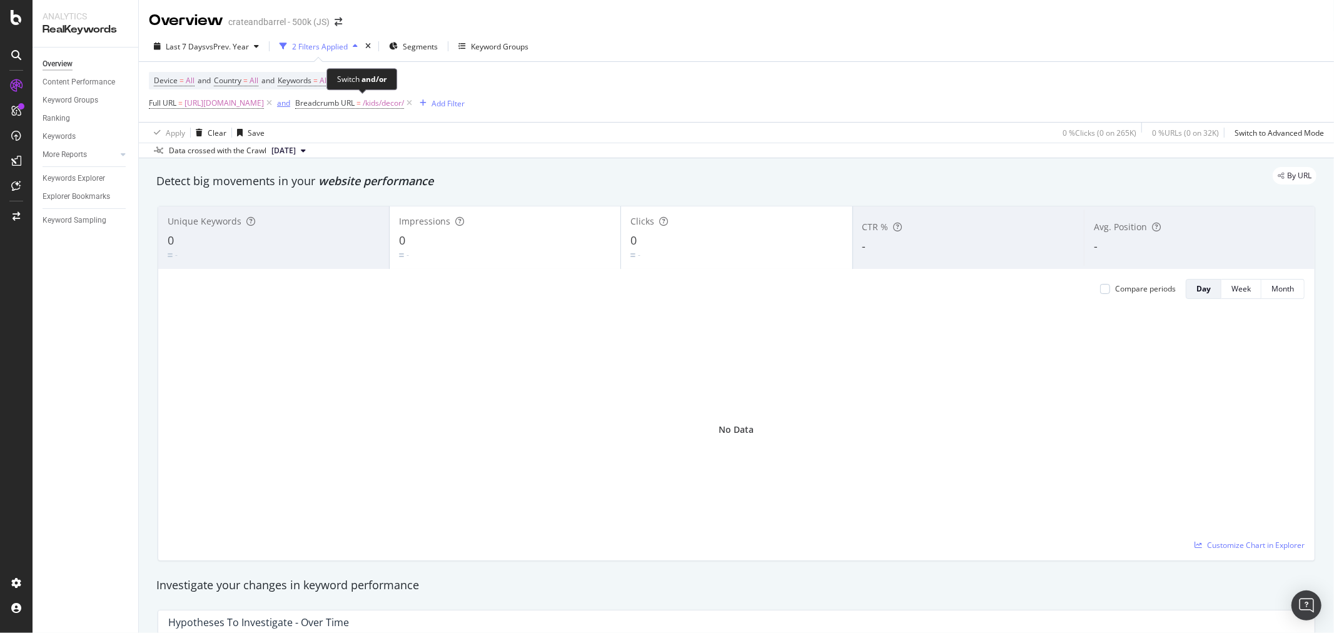
click at [290, 107] on div "and" at bounding box center [283, 103] width 13 height 11
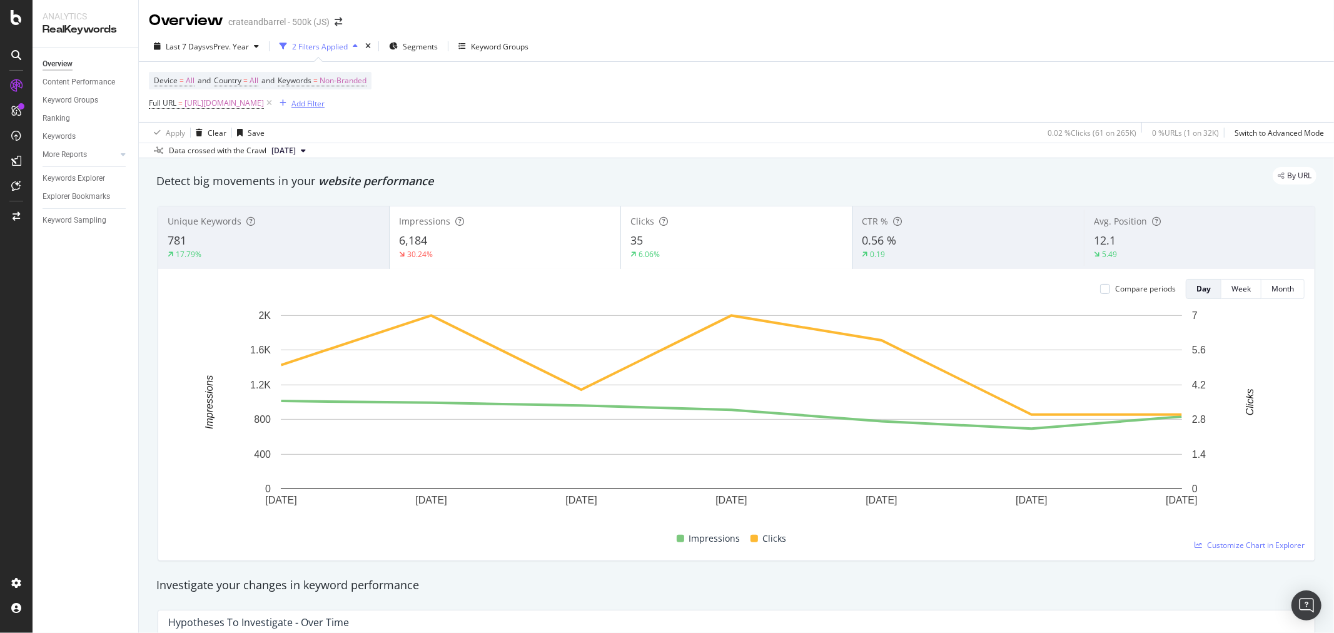
click at [324, 105] on div "Add Filter" at bounding box center [307, 103] width 33 height 11
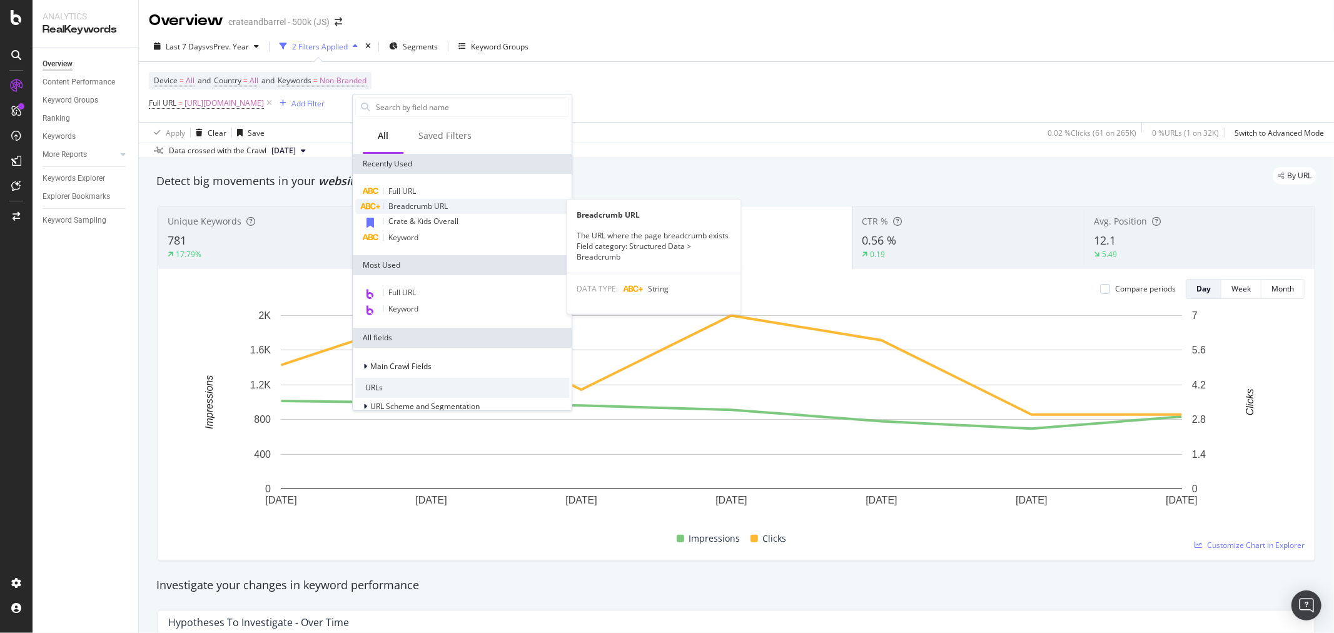
click at [413, 199] on div "Breadcrumb URL" at bounding box center [462, 206] width 214 height 15
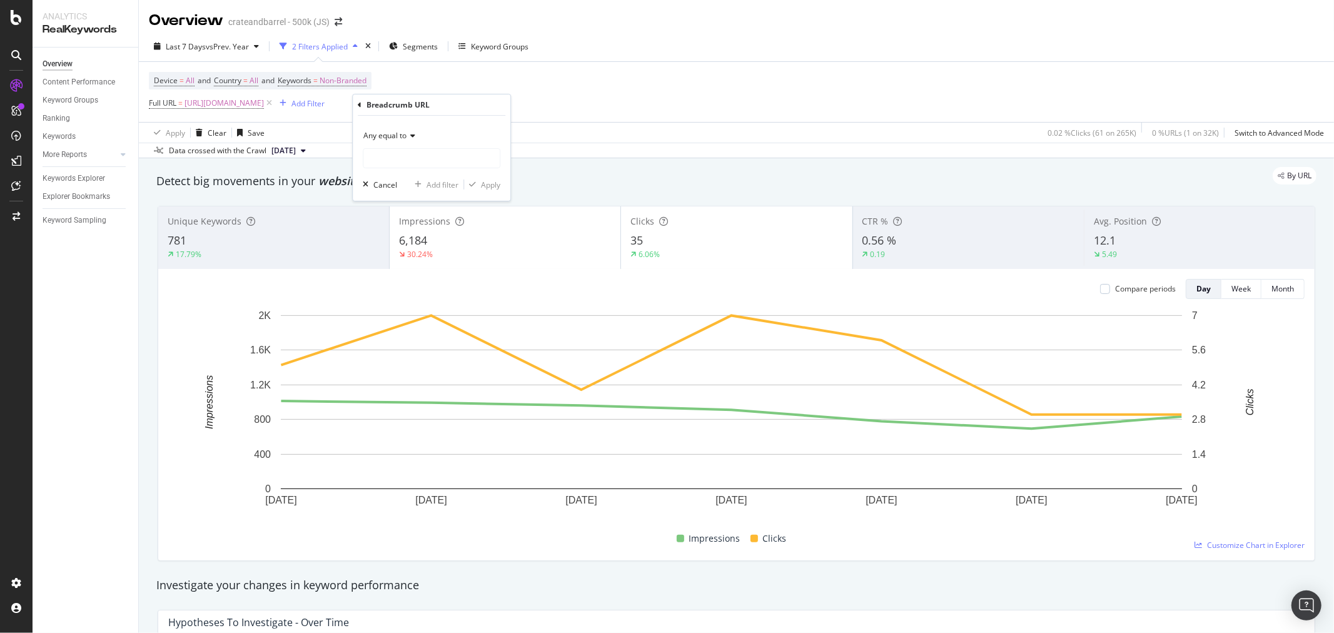
click at [414, 138] on icon at bounding box center [410, 136] width 9 height 8
click at [416, 254] on div "Any contains" at bounding box center [433, 259] width 134 height 16
click at [445, 160] on input "text" at bounding box center [431, 158] width 136 height 20
paste input "Branded: Impressions: 272 (-86%) Clicks: 4 (+33%) Avg. Position: 5 (No change)"
type input "Branded: Impressions: 272 (-86%) Clicks: 4 (+33%) Avg. Position: 5 (No change)"
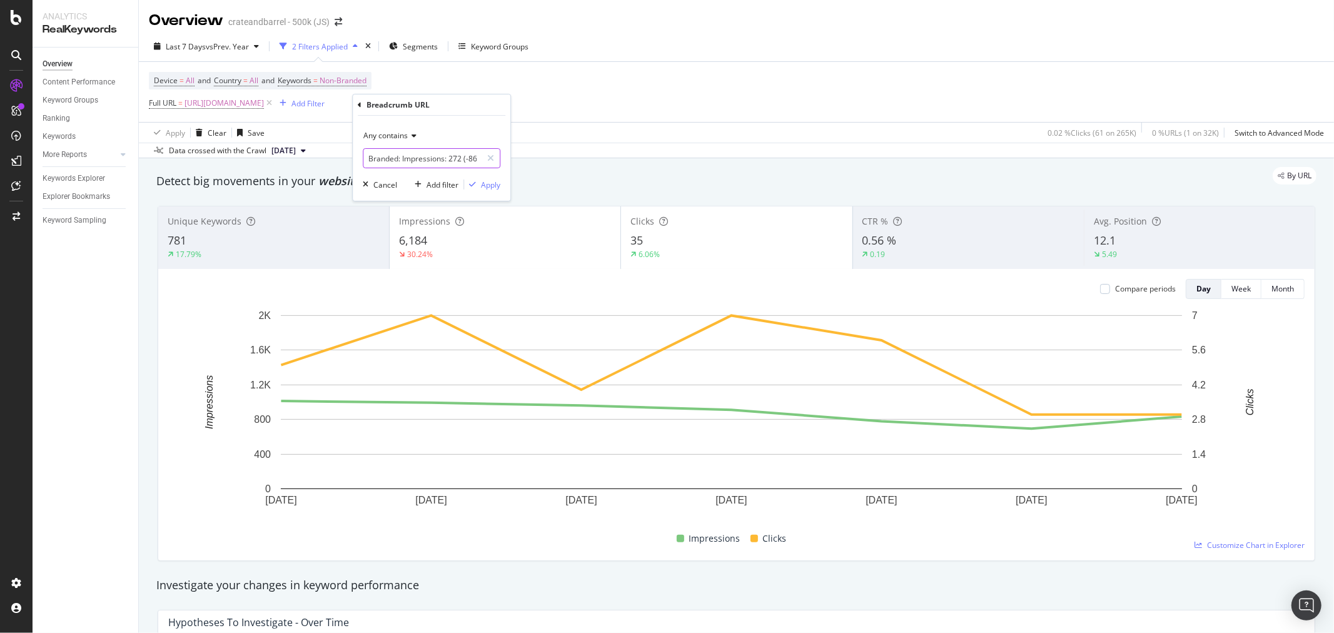
drag, startPoint x: 480, startPoint y: 159, endPoint x: 145, endPoint y: 160, distance: 334.5
click at [145, 160] on body "Analytics RealKeywords Overview Content Performance Keyword Groups Ranking Keyw…" at bounding box center [667, 316] width 1334 height 633
type input "/kids/decor/"
click at [491, 183] on div "Apply" at bounding box center [490, 184] width 19 height 11
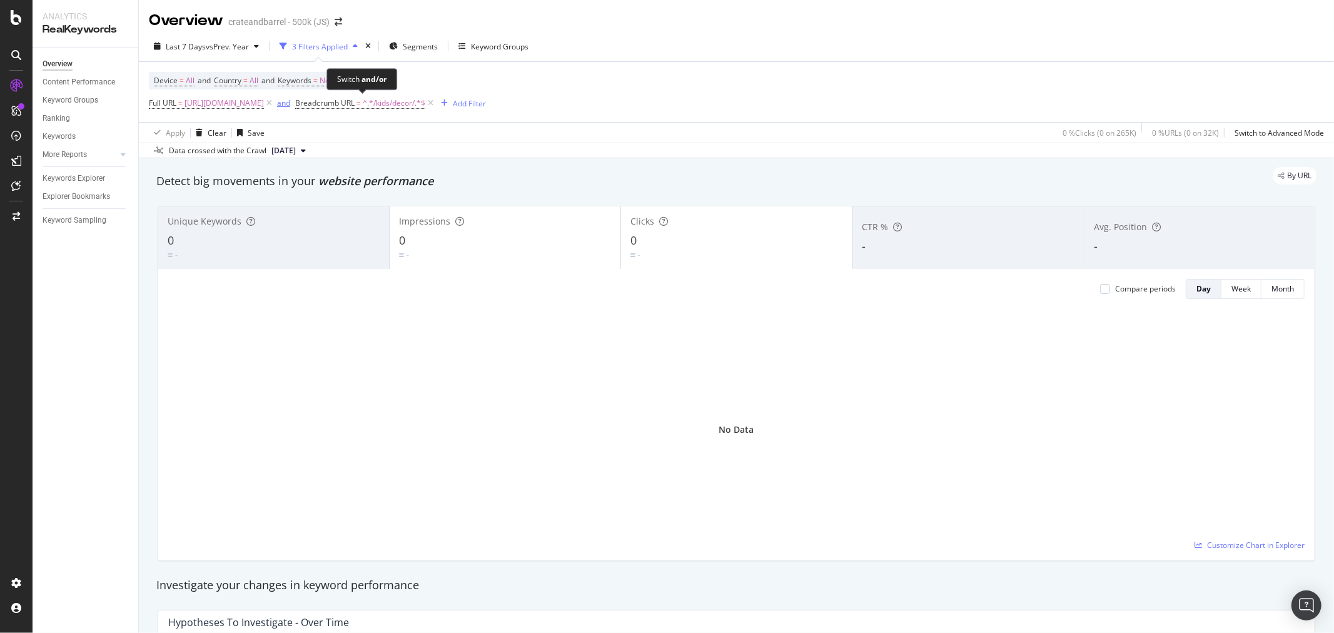
click at [290, 103] on div "and" at bounding box center [283, 103] width 13 height 11
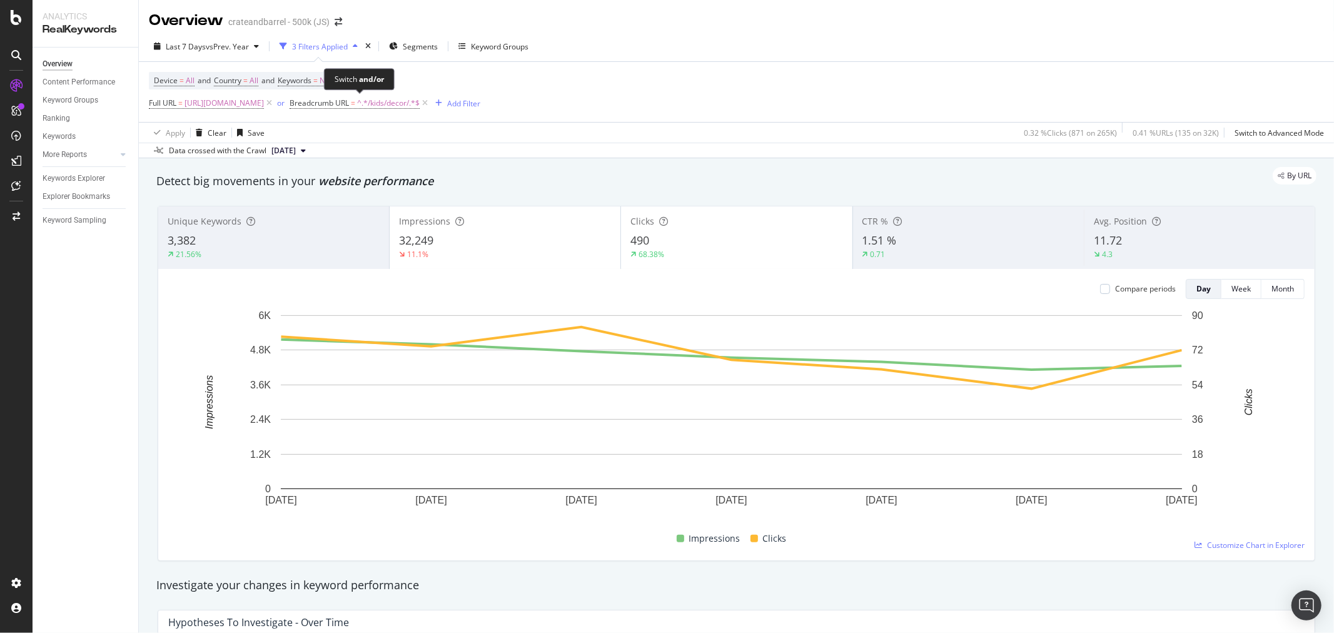
click at [358, 79] on div "Switch and/or" at bounding box center [358, 79] width 49 height 11
drag, startPoint x: 483, startPoint y: 77, endPoint x: 335, endPoint y: 86, distance: 148.4
click at [446, 79] on div "Device = All and Country = All and Keywords = Non-Branded Full URL = [URL][DOMA…" at bounding box center [314, 92] width 331 height 40
click at [363, 79] on span "Non-Branded" at bounding box center [342, 81] width 47 height 18
click at [341, 109] on span "Non-Branded" at bounding box center [322, 110] width 52 height 11
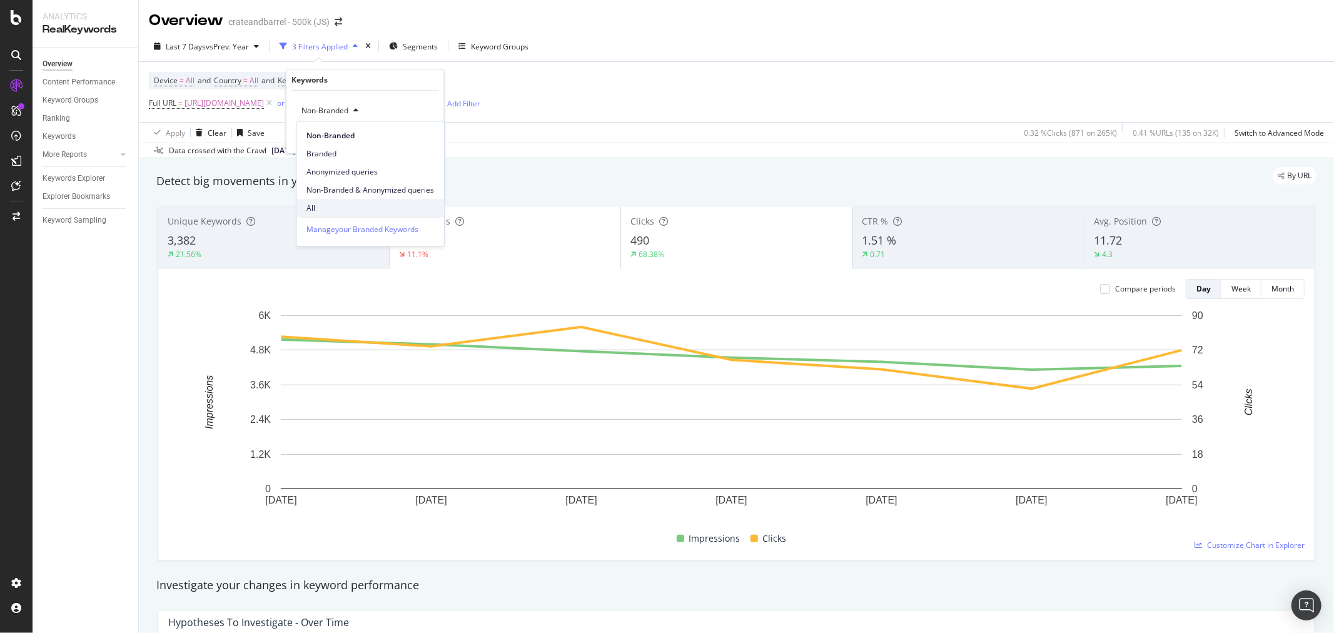
click at [338, 208] on span "All" at bounding box center [370, 208] width 128 height 11
click at [423, 139] on div "Apply" at bounding box center [424, 137] width 19 height 11
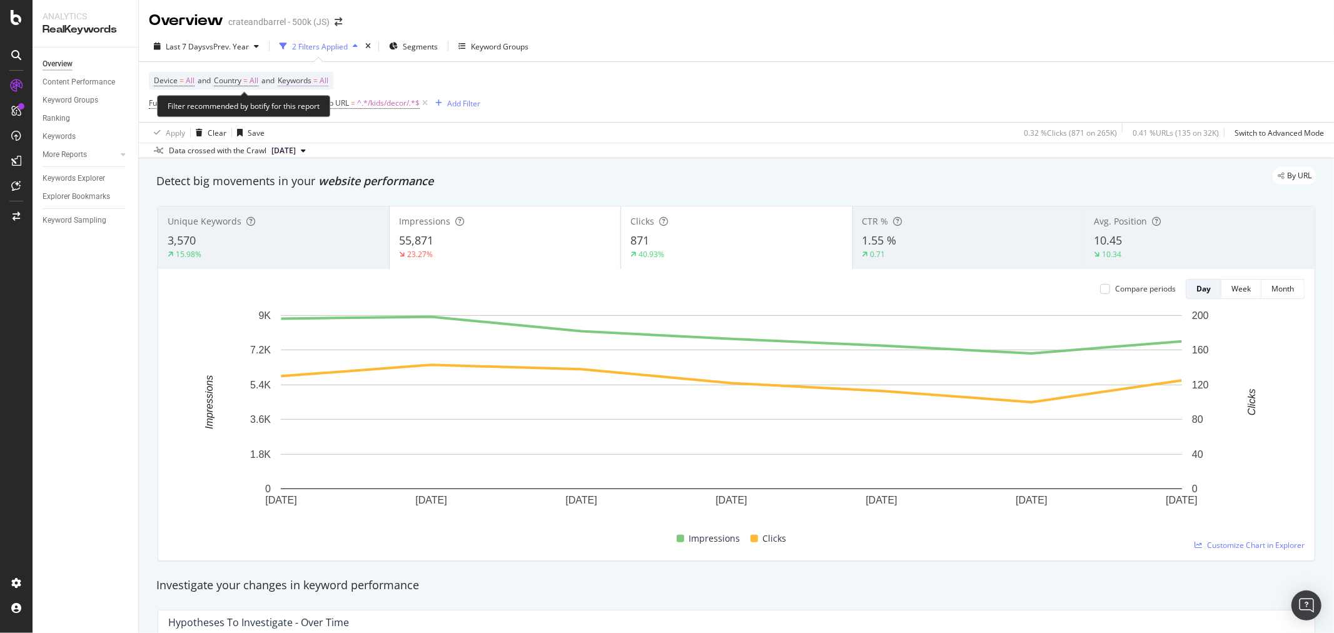
click at [328, 79] on span "All" at bounding box center [323, 81] width 9 height 18
click at [321, 109] on div "button" at bounding box center [317, 111] width 15 height 8
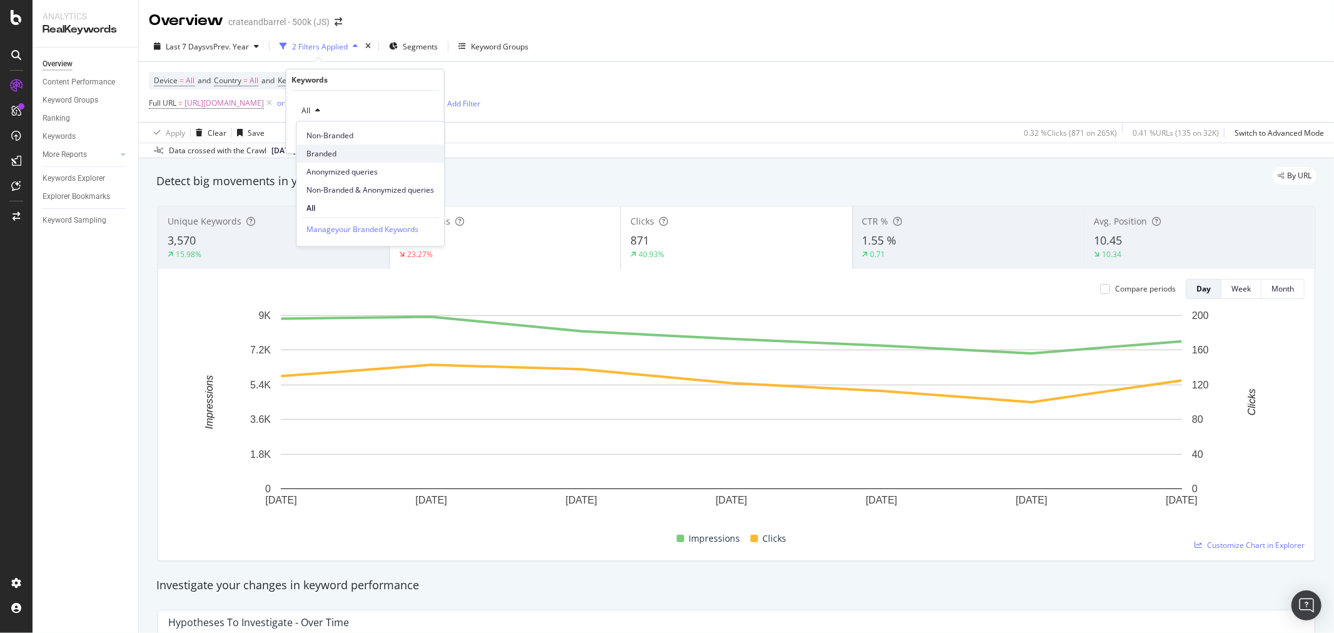
click at [331, 151] on span "Branded" at bounding box center [370, 153] width 128 height 11
click at [419, 141] on div "Apply" at bounding box center [424, 137] width 19 height 11
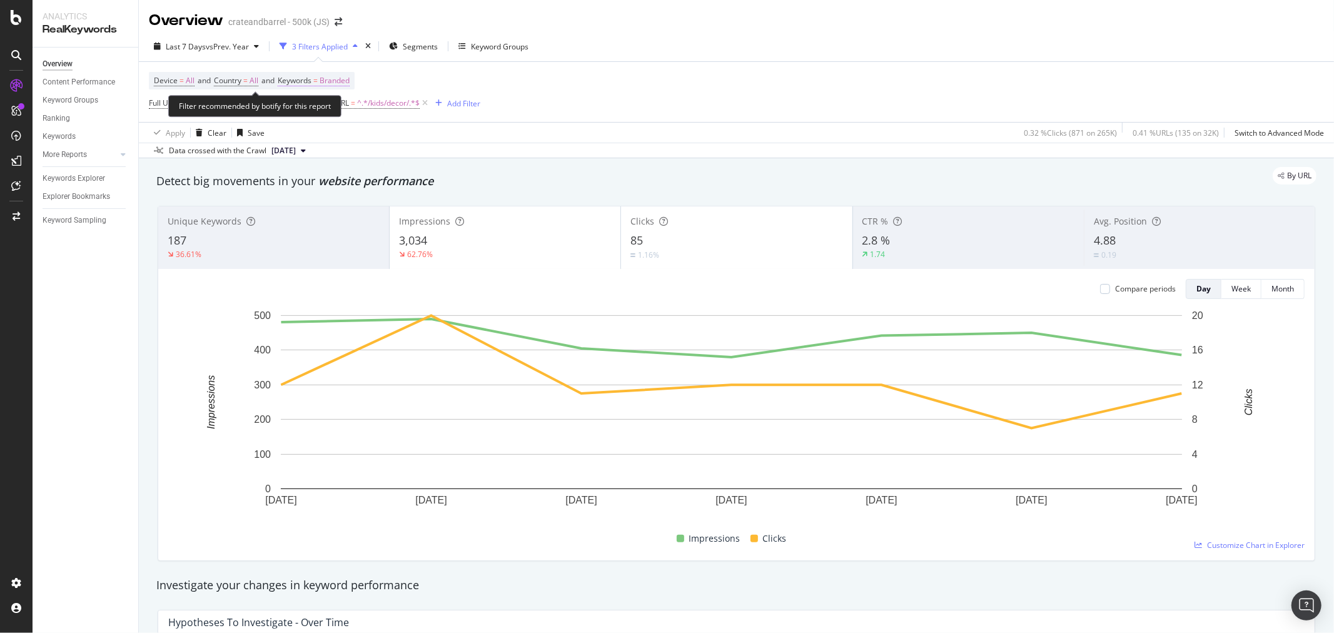
click at [341, 80] on span "Branded" at bounding box center [334, 81] width 30 height 18
click at [326, 111] on span "Branded" at bounding box center [313, 110] width 35 height 11
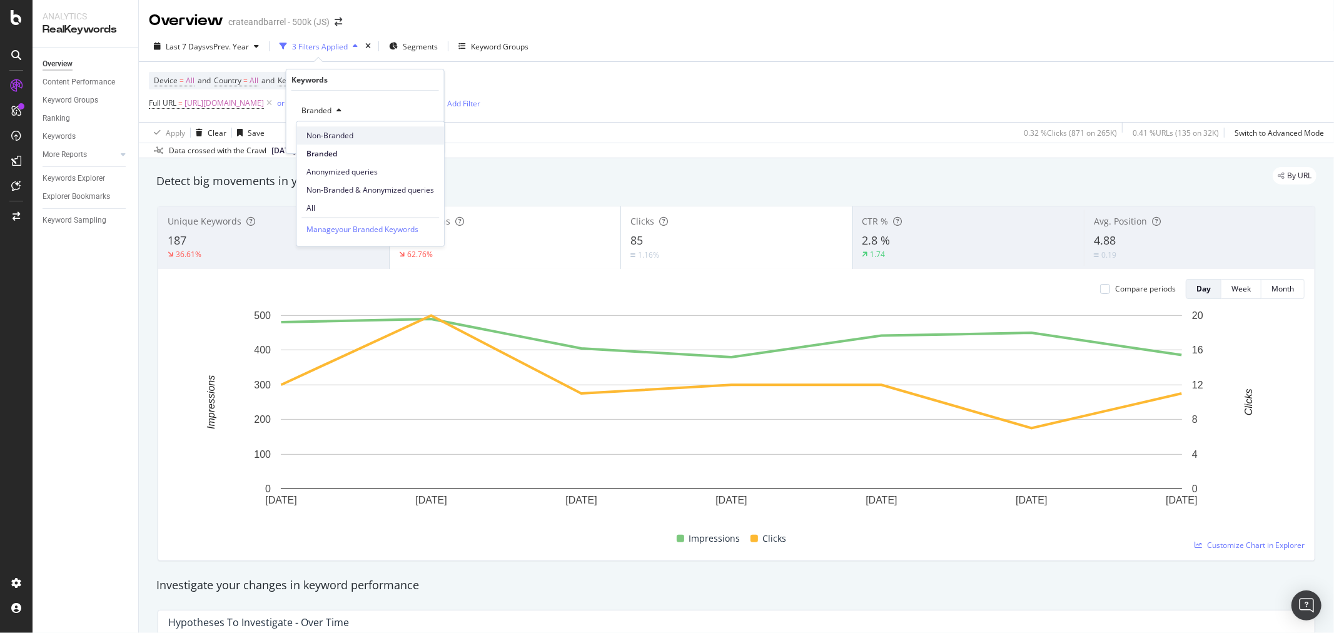
click at [339, 136] on span "Non-Branded" at bounding box center [370, 135] width 128 height 11
click at [430, 136] on div "Apply" at bounding box center [424, 137] width 19 height 11
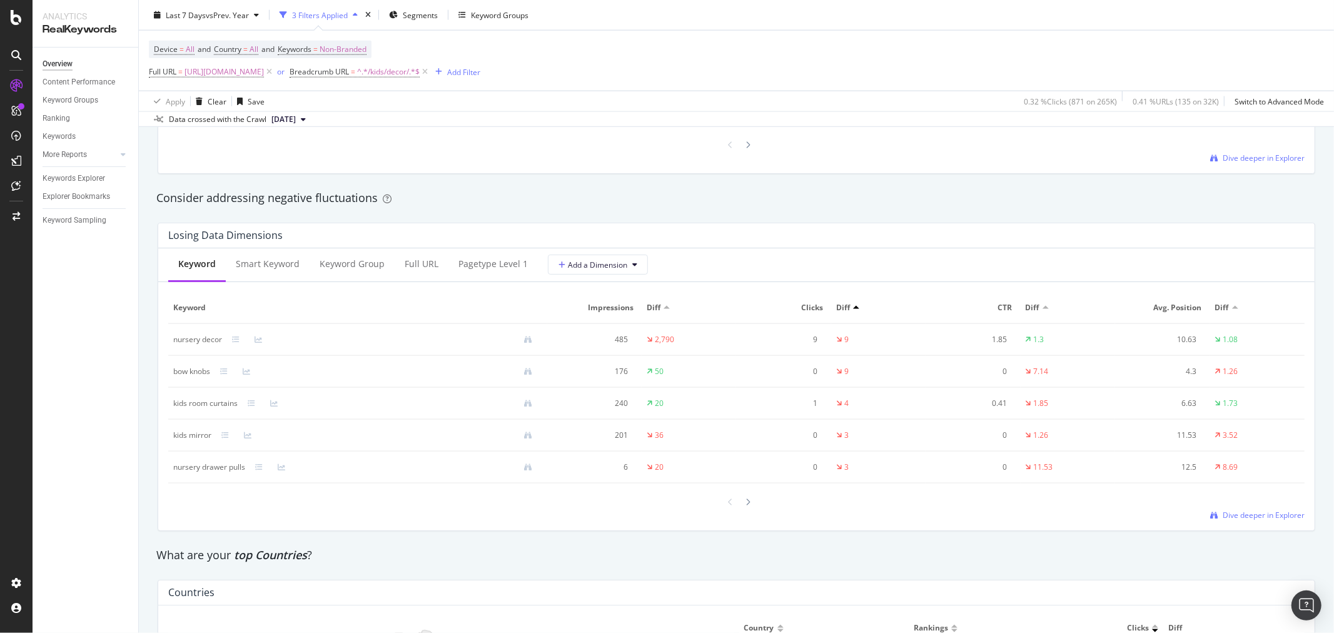
scroll to position [1459, 0]
